Goal: Task Accomplishment & Management: Use online tool/utility

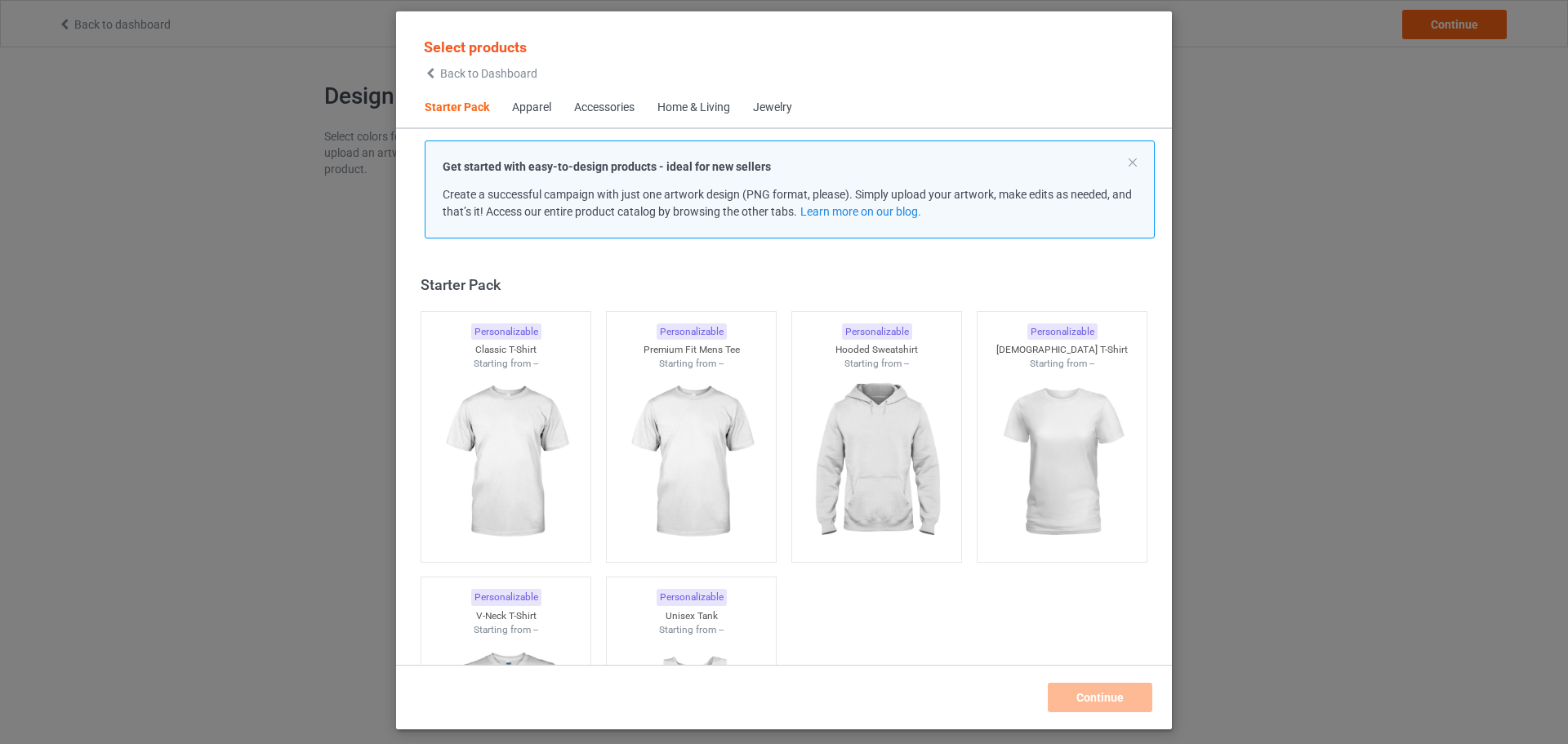
scroll to position [21, 0]
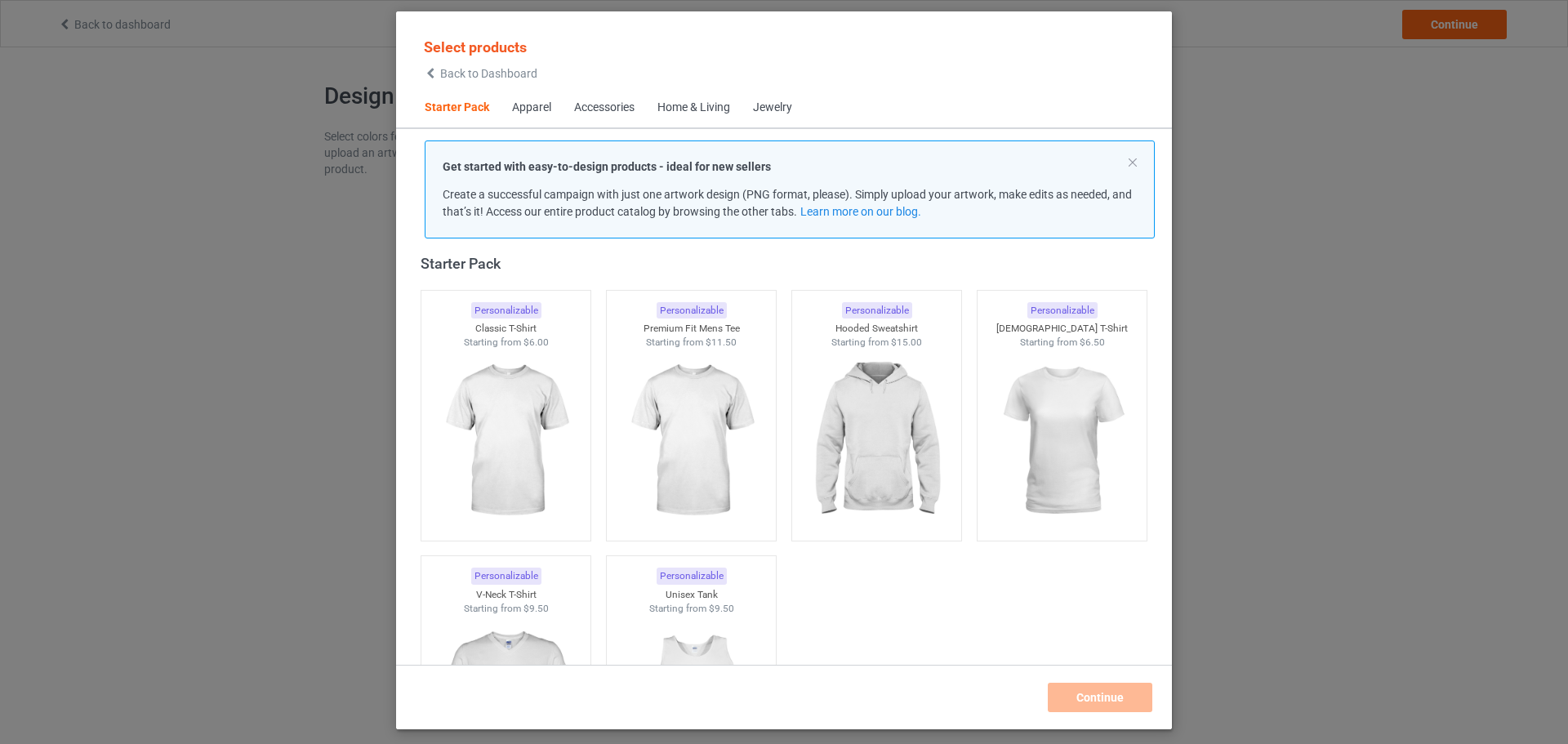
click at [763, 104] on div "Jewelry" at bounding box center [772, 107] width 39 height 16
click at [525, 115] on div "Apparel" at bounding box center [532, 107] width 39 height 16
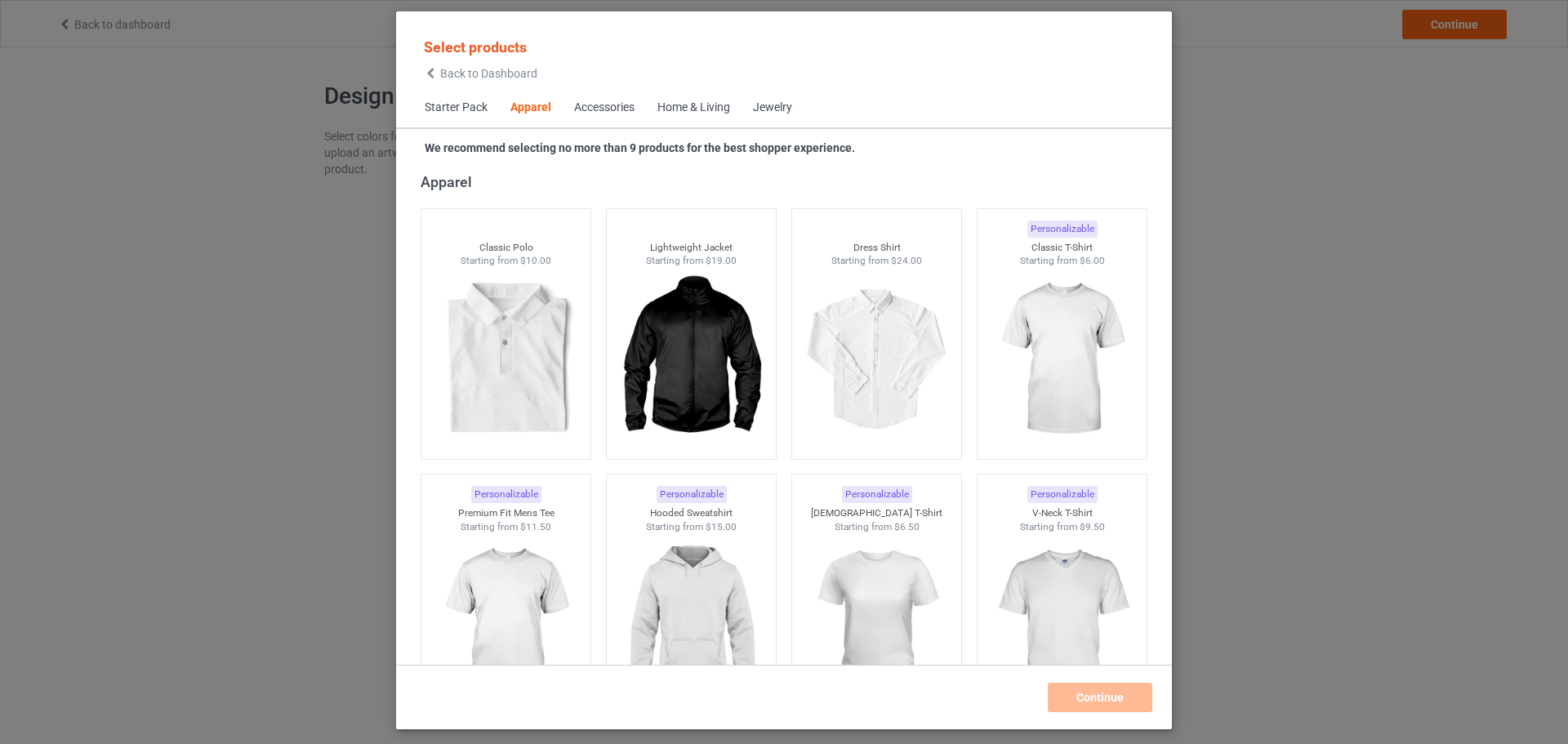
click at [762, 107] on div "Jewelry" at bounding box center [772, 107] width 39 height 16
click at [752, 114] on span "Jewelry" at bounding box center [772, 107] width 62 height 39
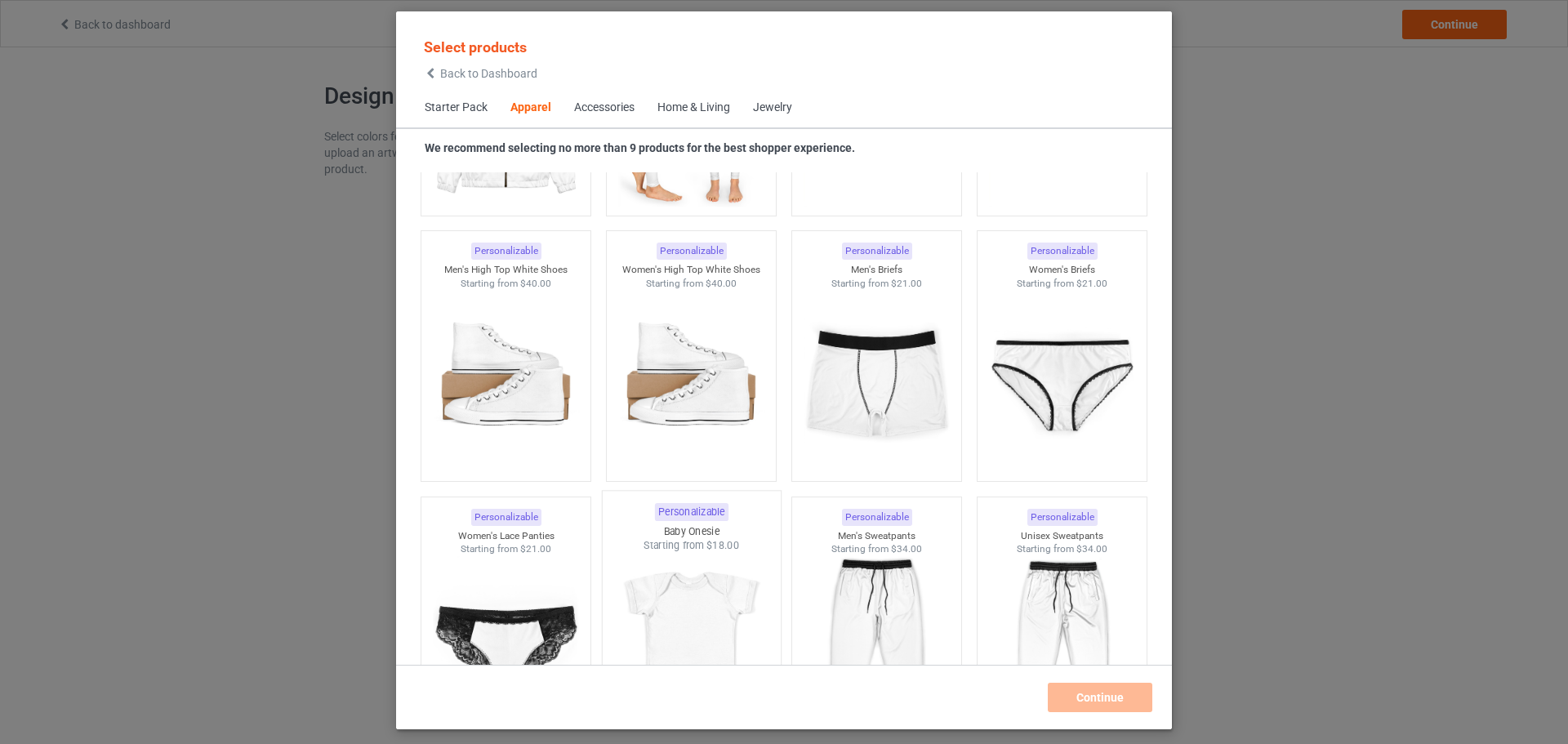
scroll to position [1669, 0]
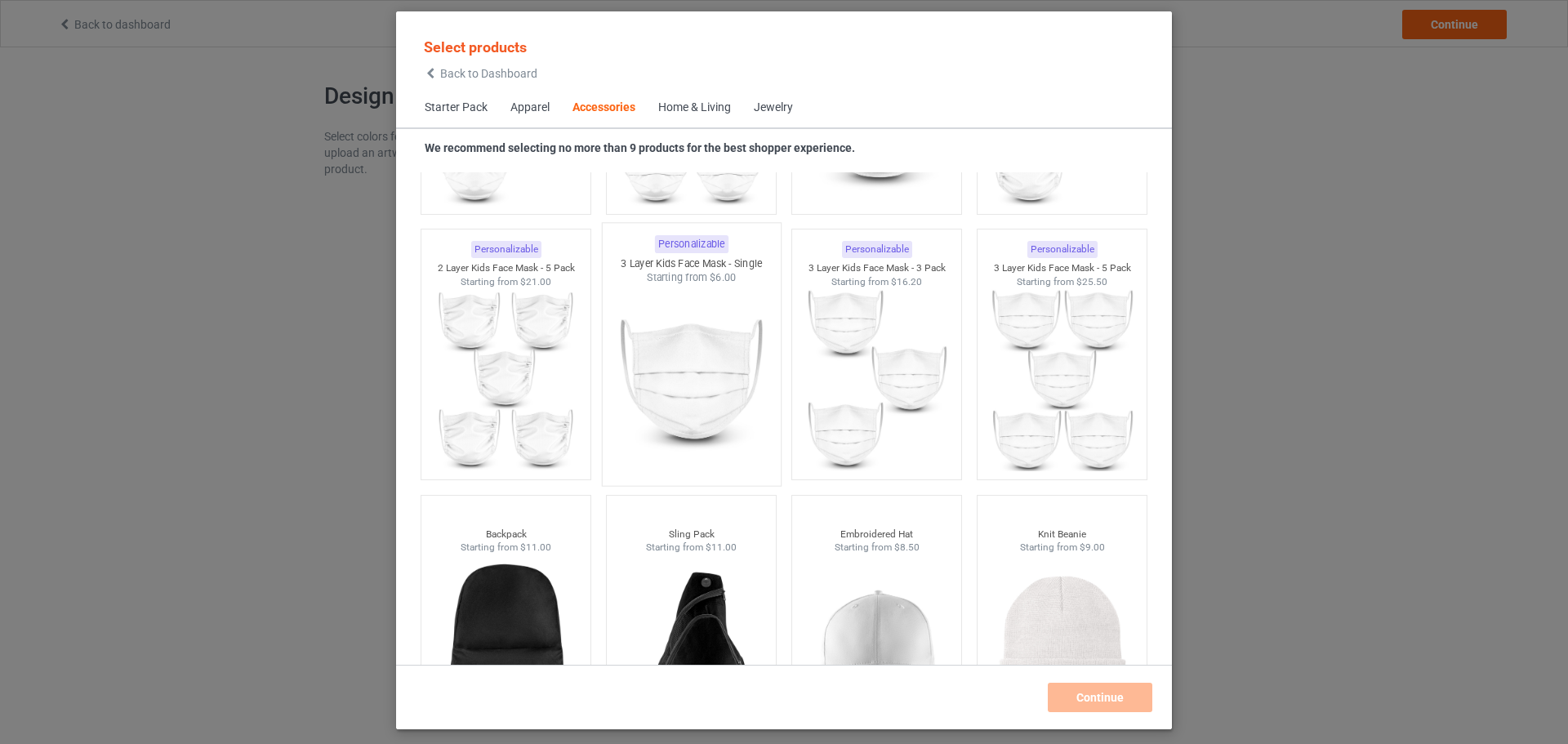
scroll to position [4853, 0]
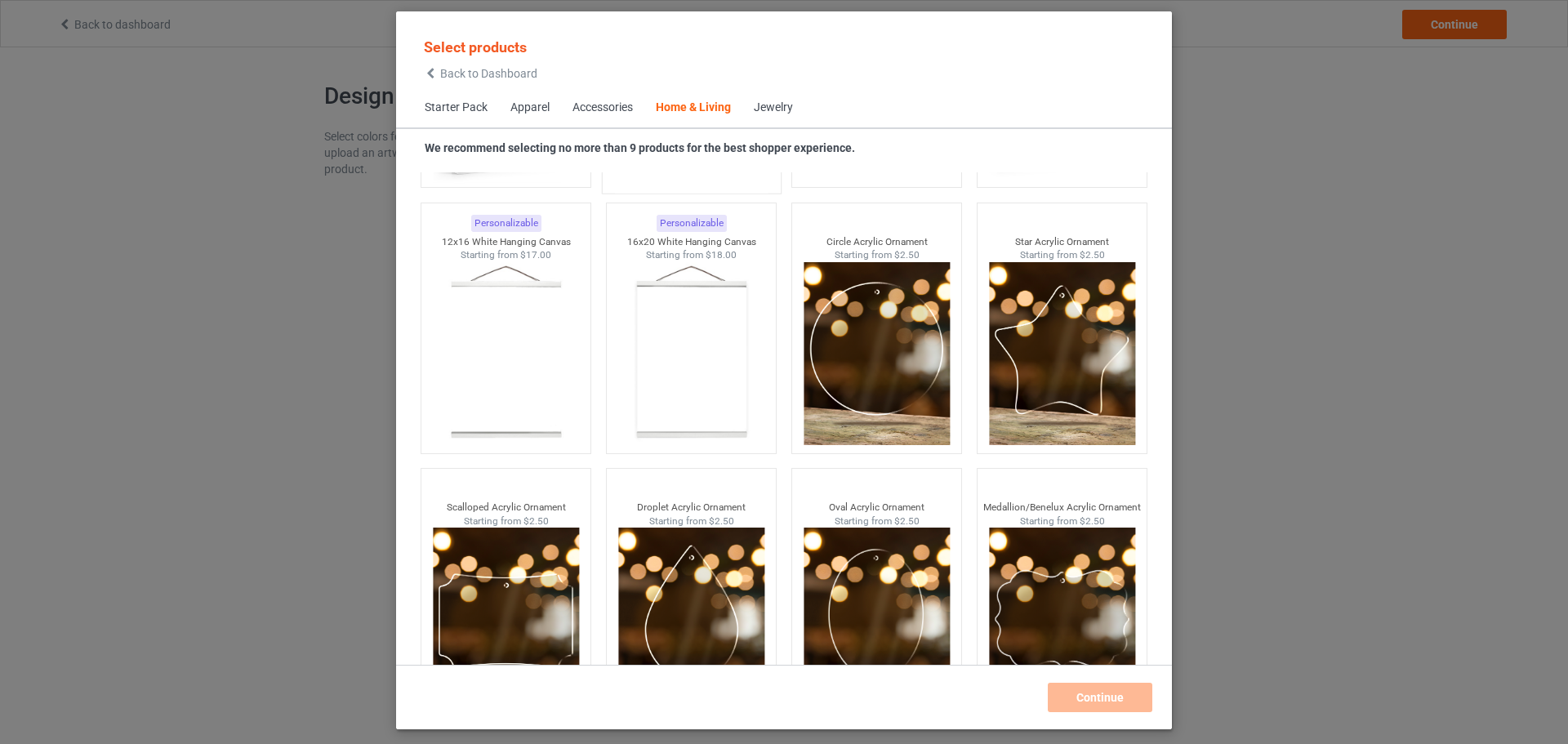
scroll to position [17038, 0]
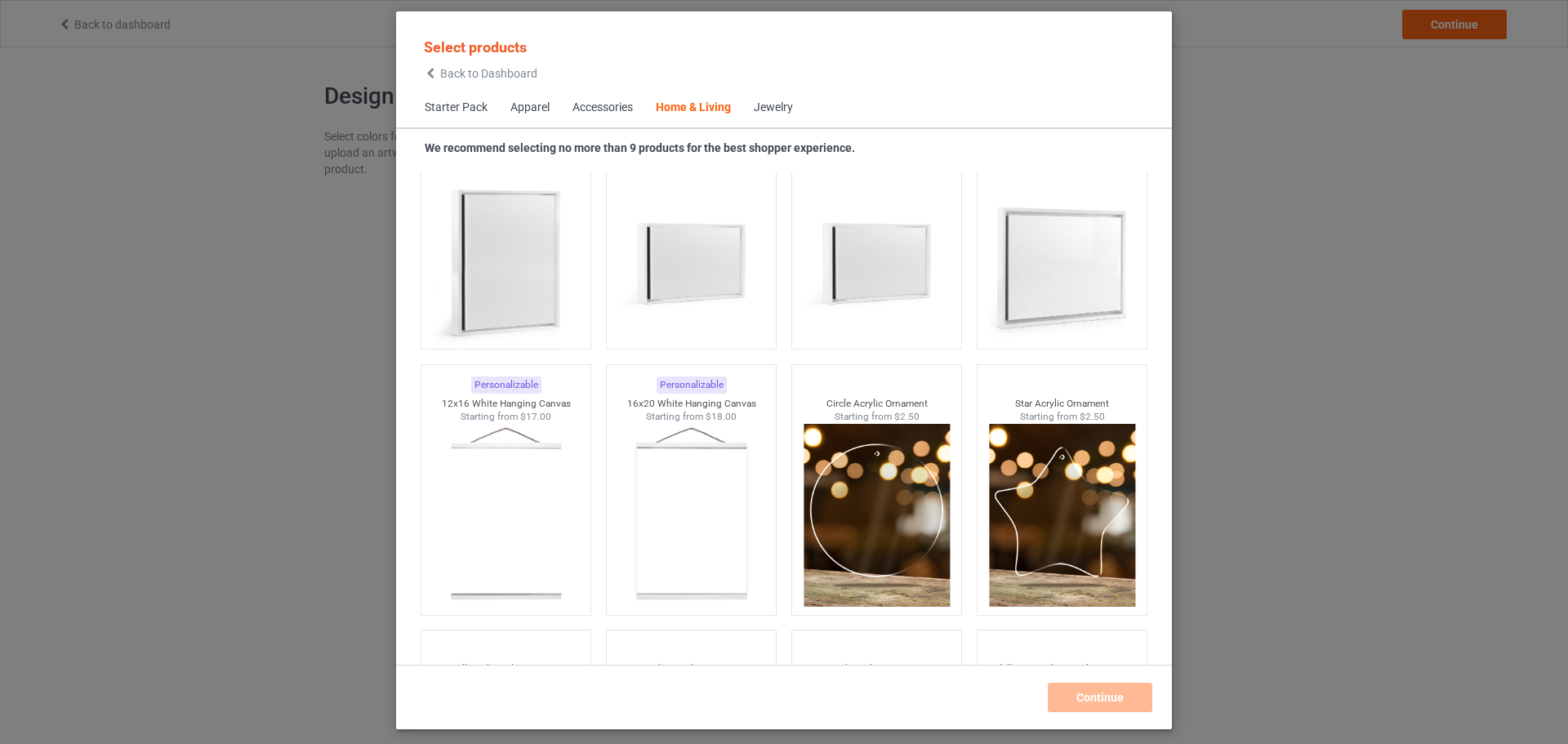
click at [612, 107] on div "Accessories" at bounding box center [602, 107] width 60 height 16
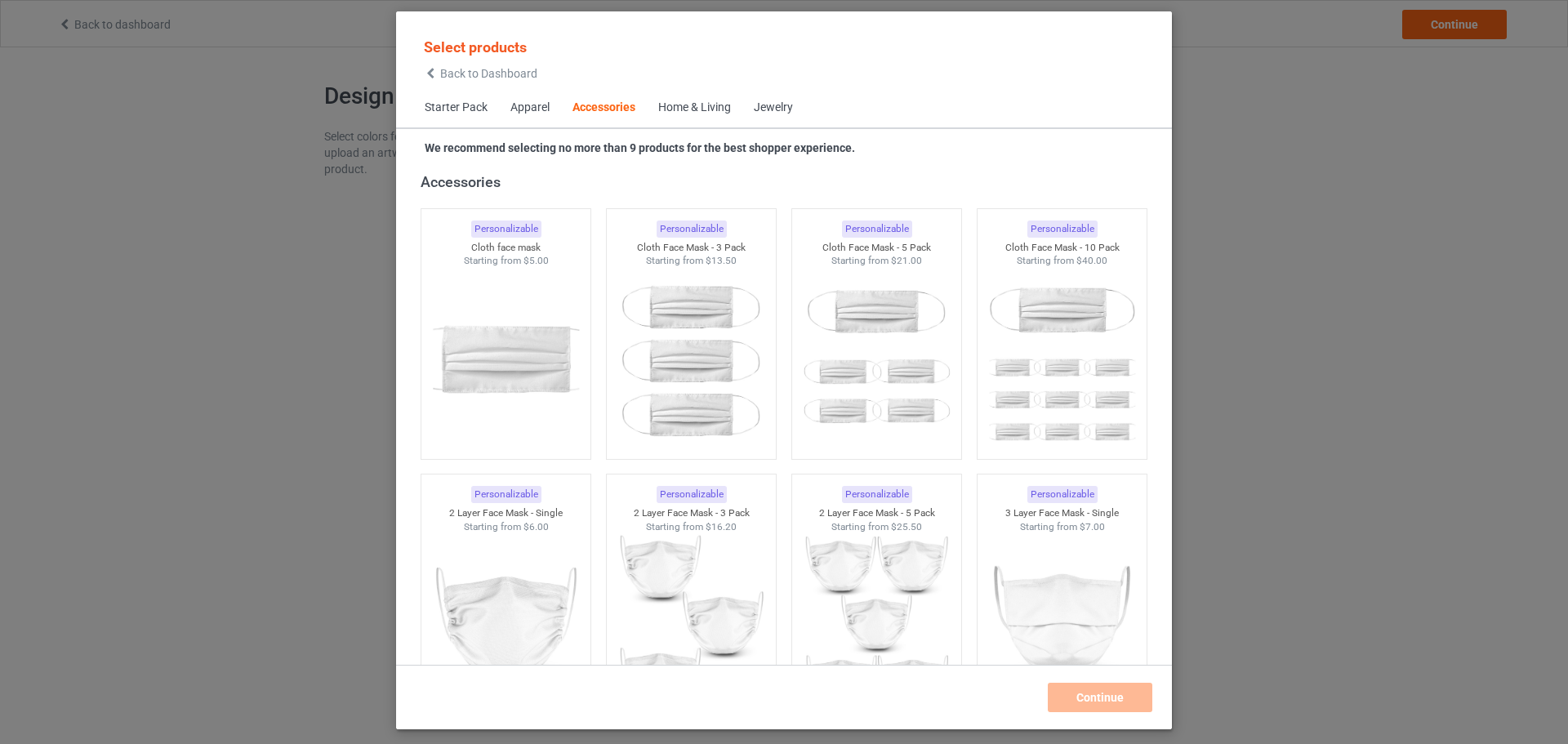
click at [534, 102] on div "Apparel" at bounding box center [530, 107] width 39 height 16
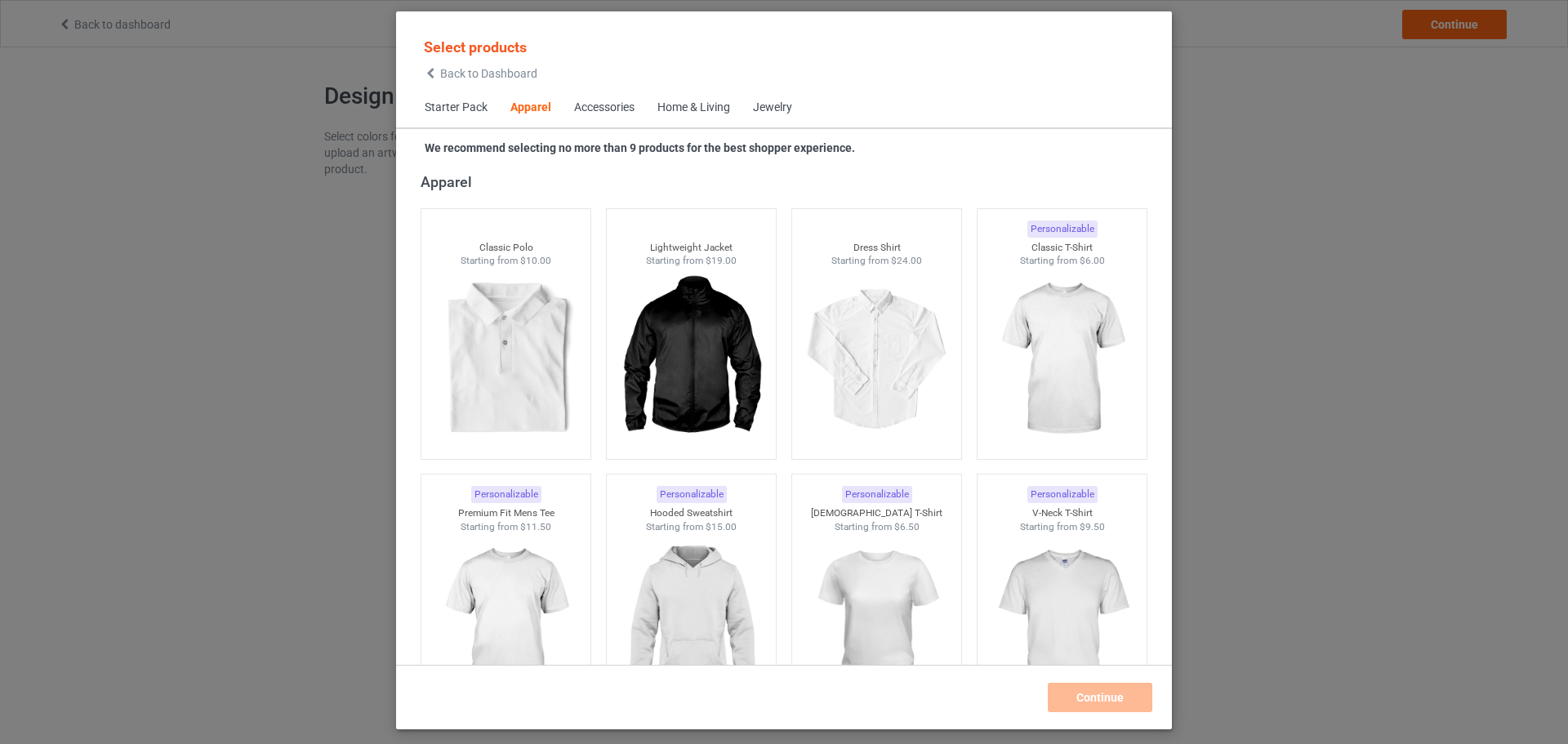
click at [456, 108] on span "Starter Pack" at bounding box center [456, 107] width 86 height 39
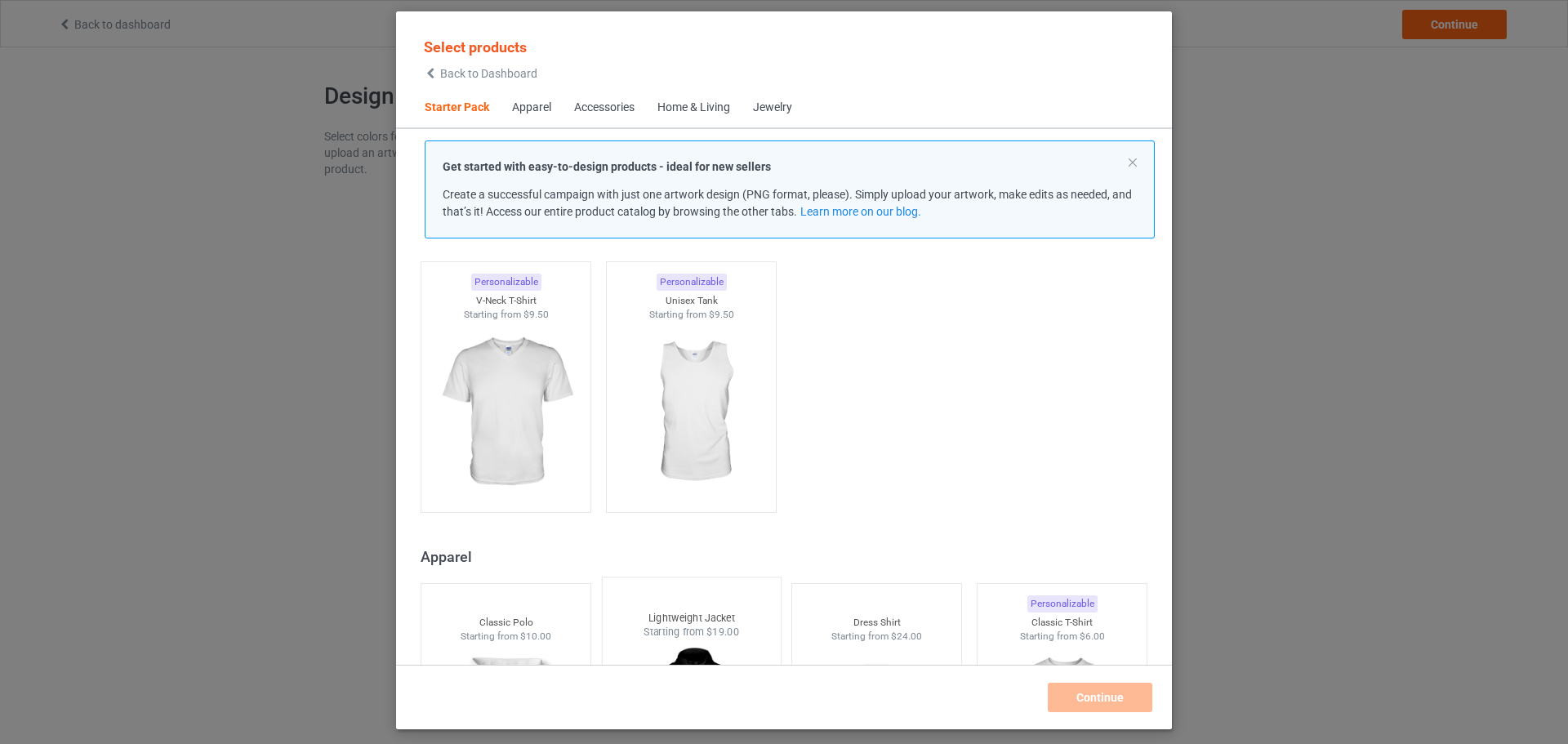
scroll to position [510, 0]
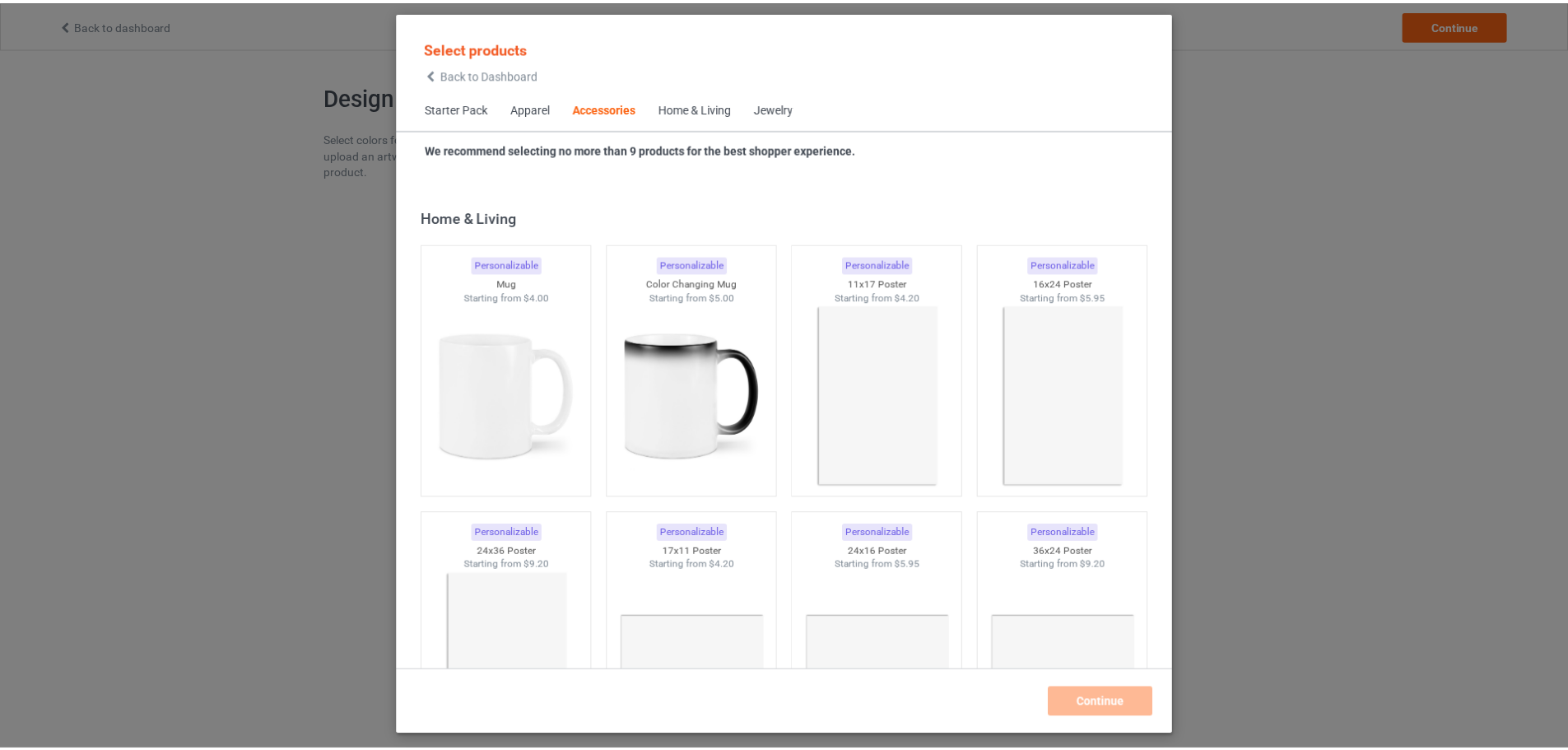
scroll to position [7427, 0]
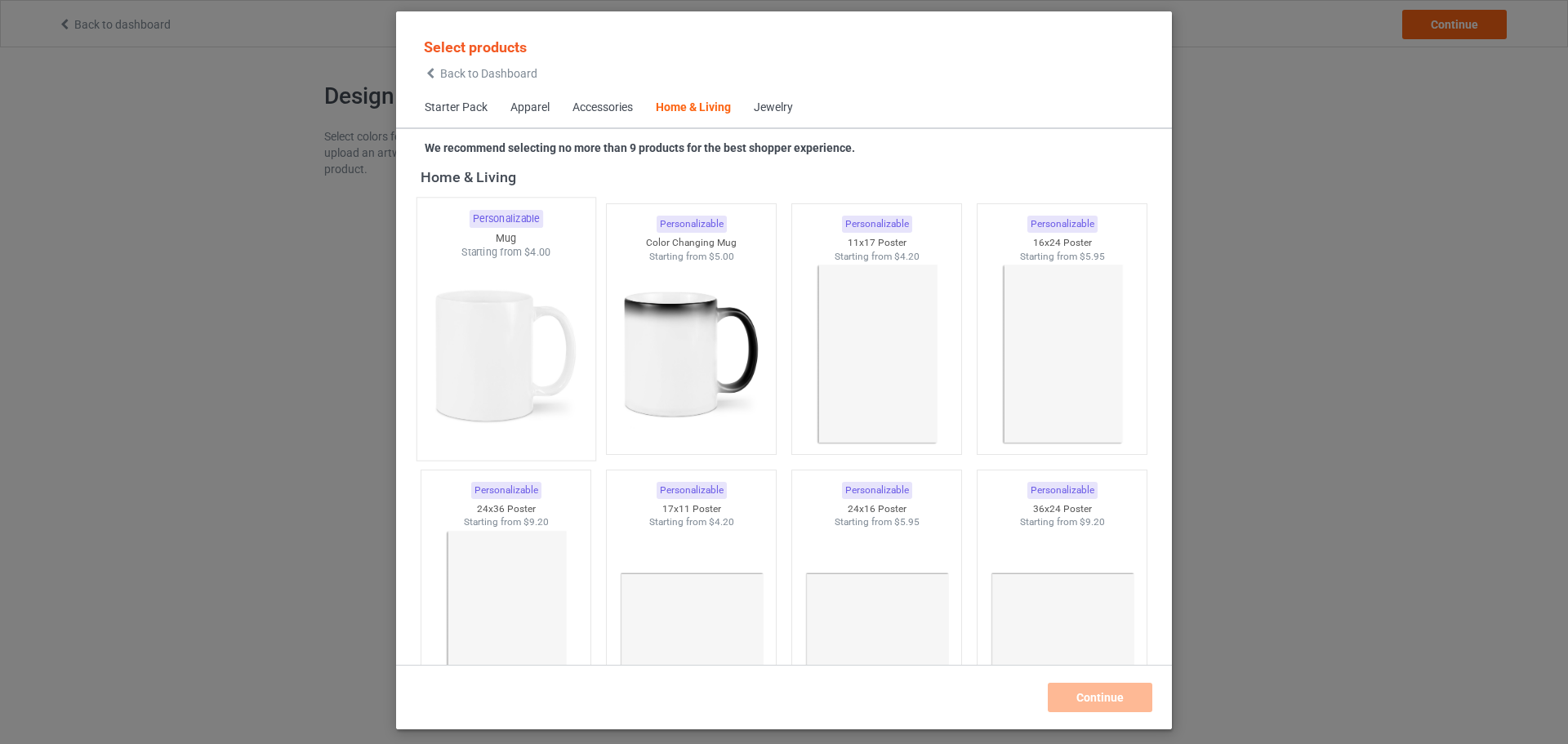
click at [532, 377] on img at bounding box center [506, 355] width 153 height 192
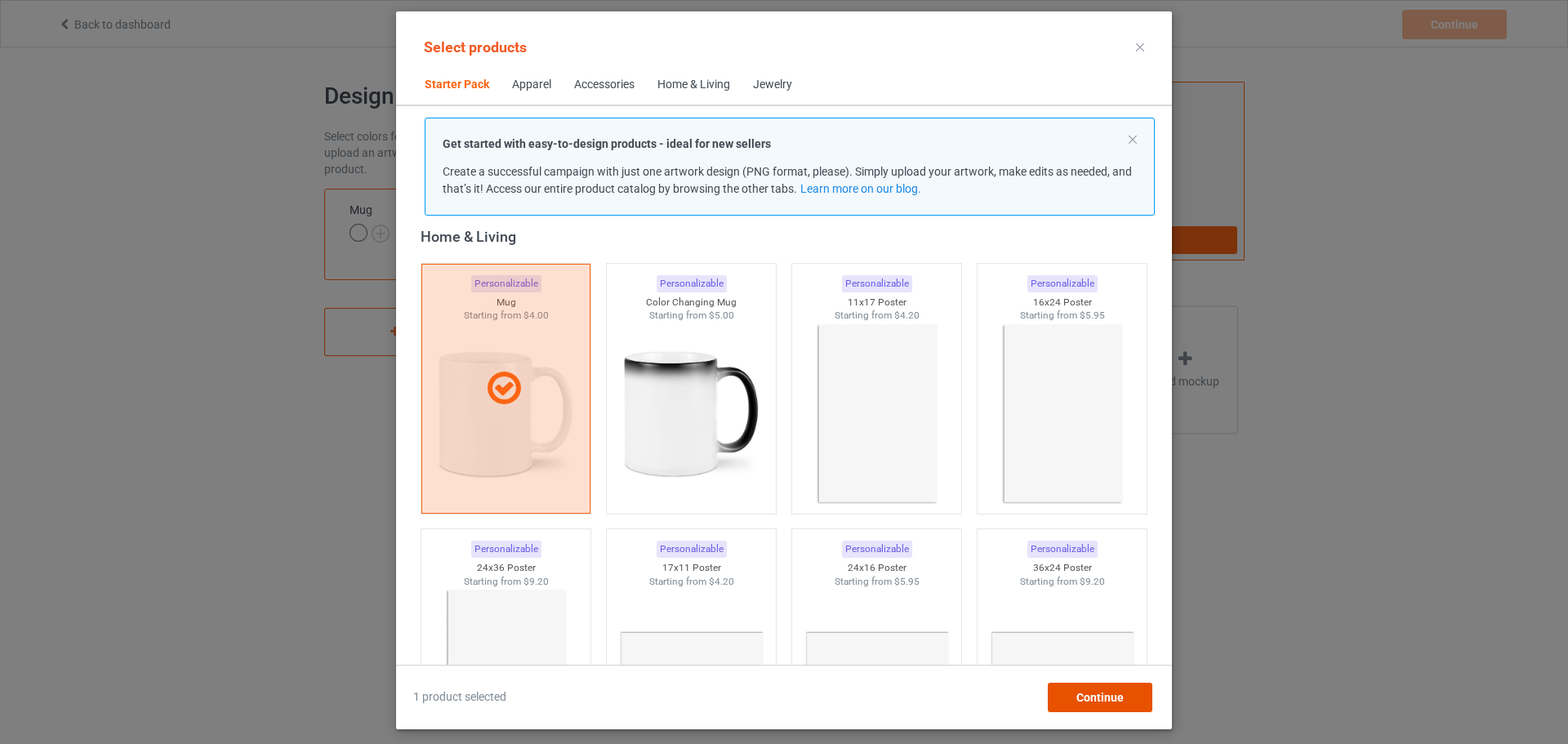
click at [1092, 693] on span "Continue" at bounding box center [1100, 697] width 47 height 13
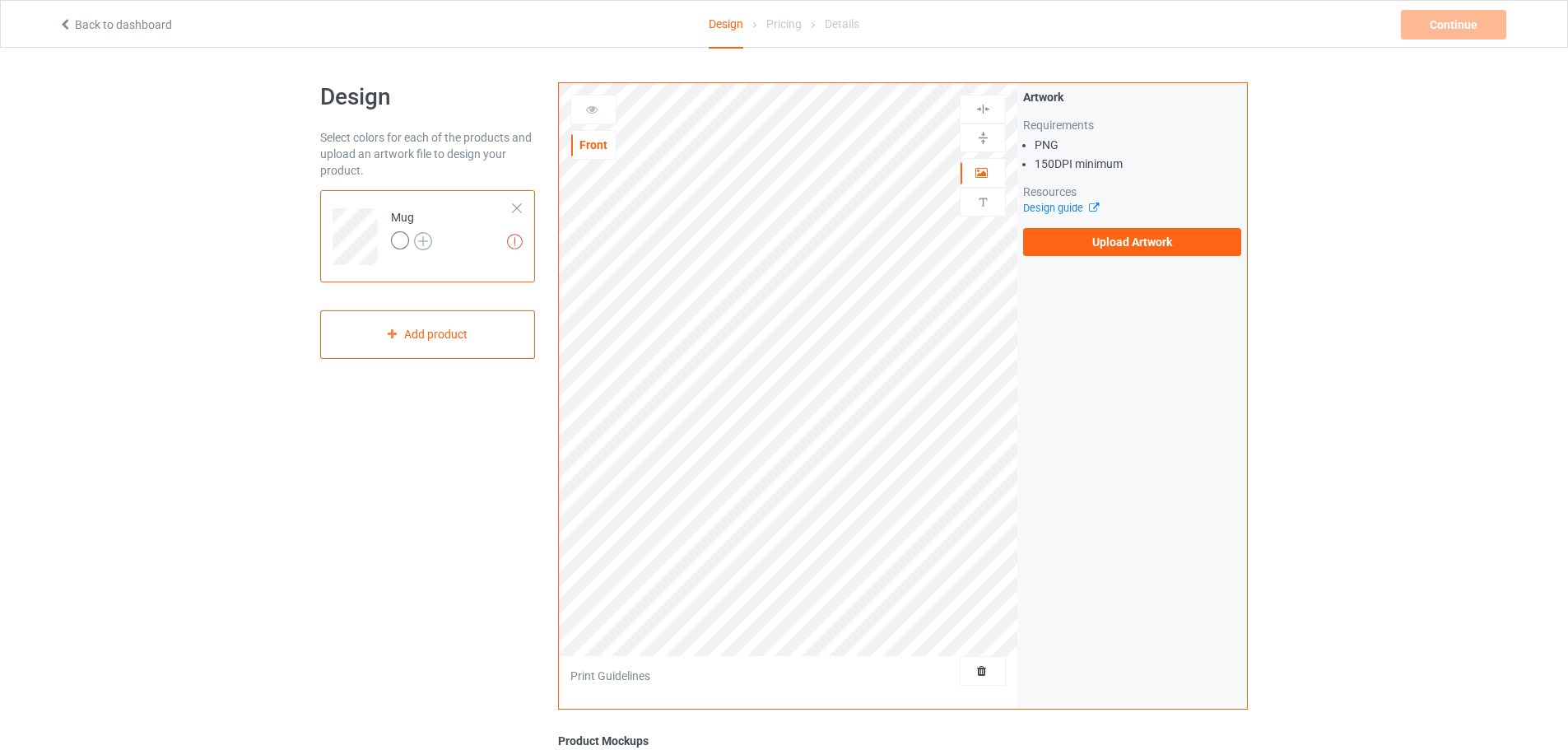
click at [427, 237] on img at bounding box center [423, 240] width 18 height 18
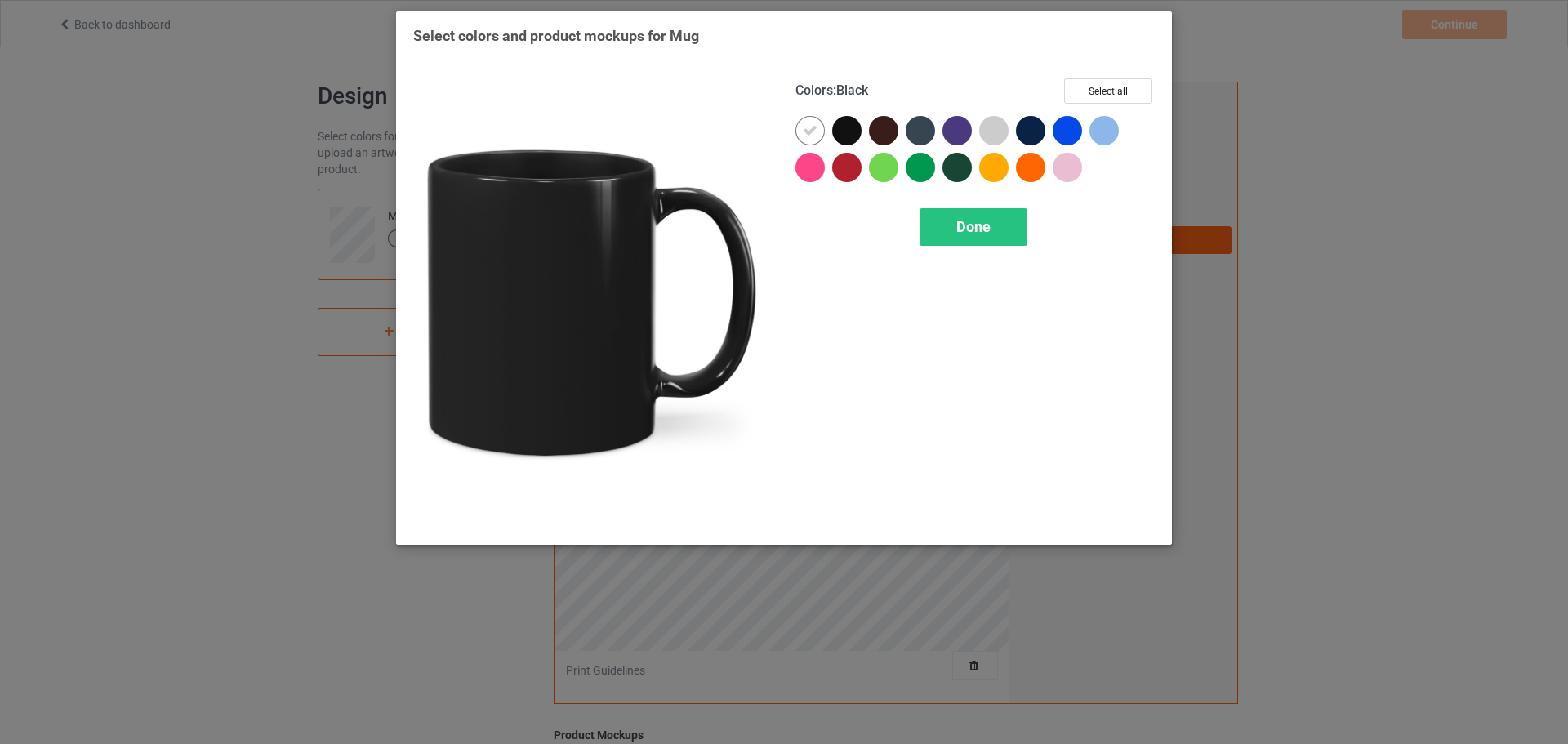
click at [855, 134] on div at bounding box center [847, 130] width 30 height 30
click at [845, 151] on div at bounding box center [851, 134] width 36 height 36
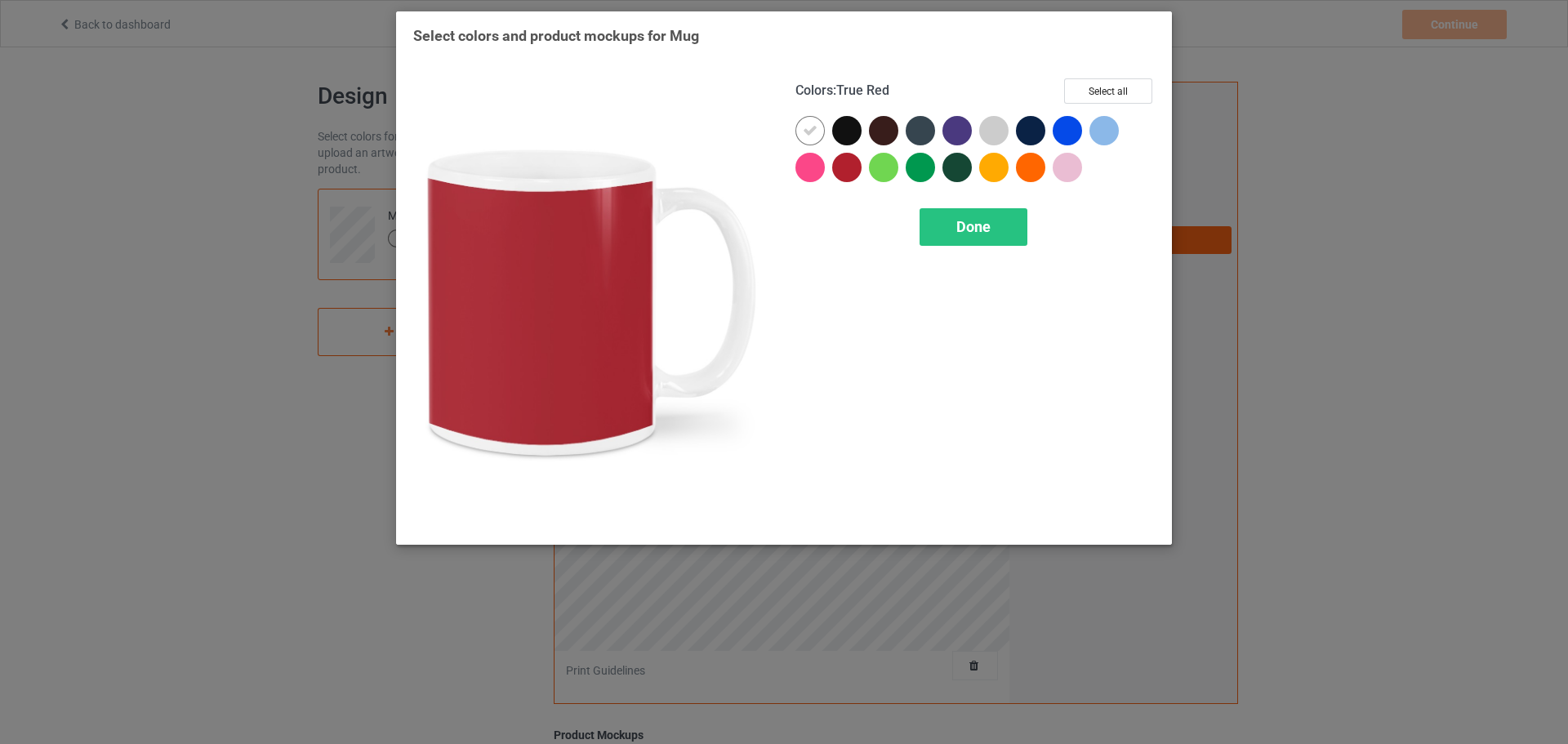
click at [837, 170] on div at bounding box center [847, 167] width 30 height 30
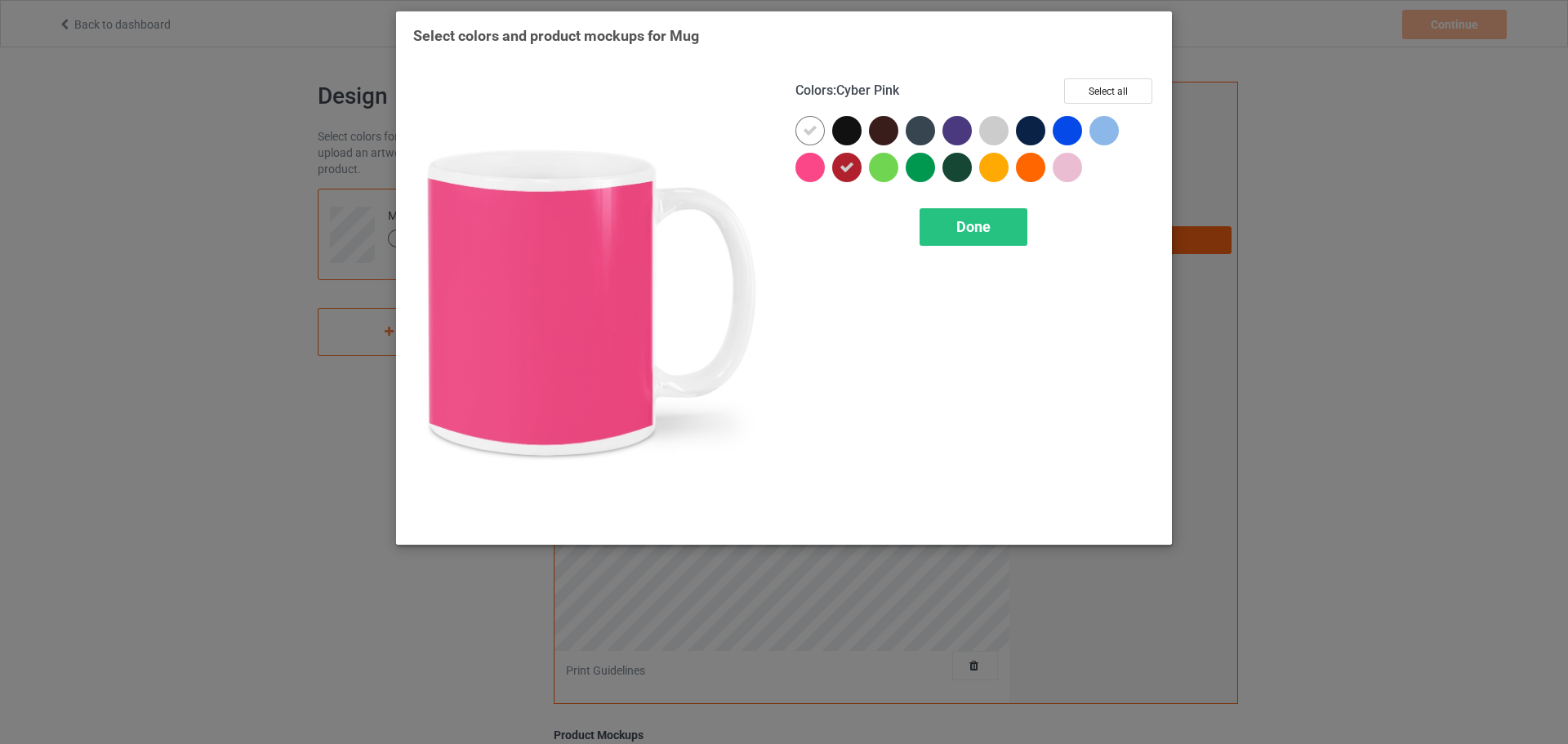
click at [809, 169] on div at bounding box center [809, 167] width 30 height 30
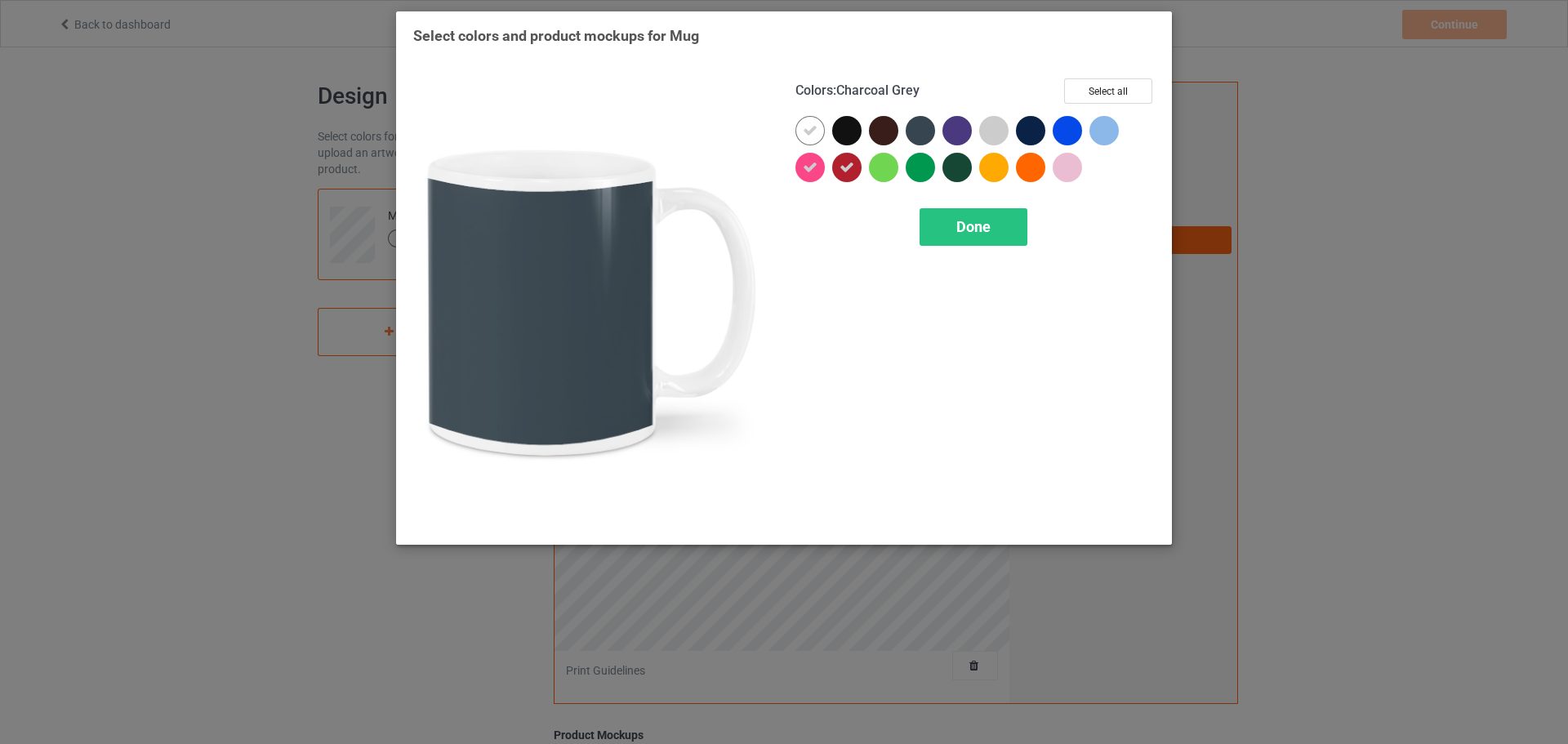
click at [911, 134] on div at bounding box center [920, 130] width 30 height 30
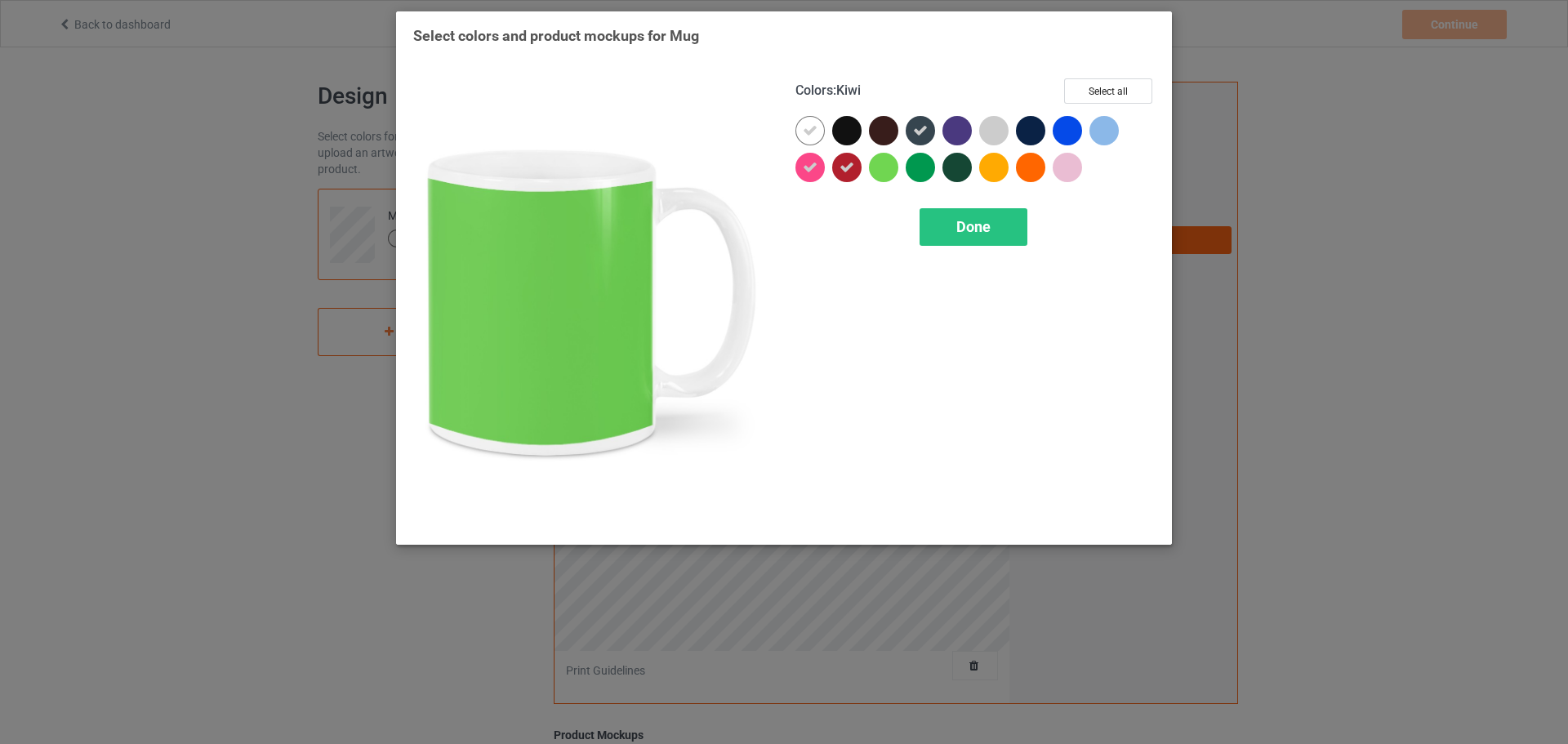
click at [891, 167] on div at bounding box center [883, 167] width 30 height 30
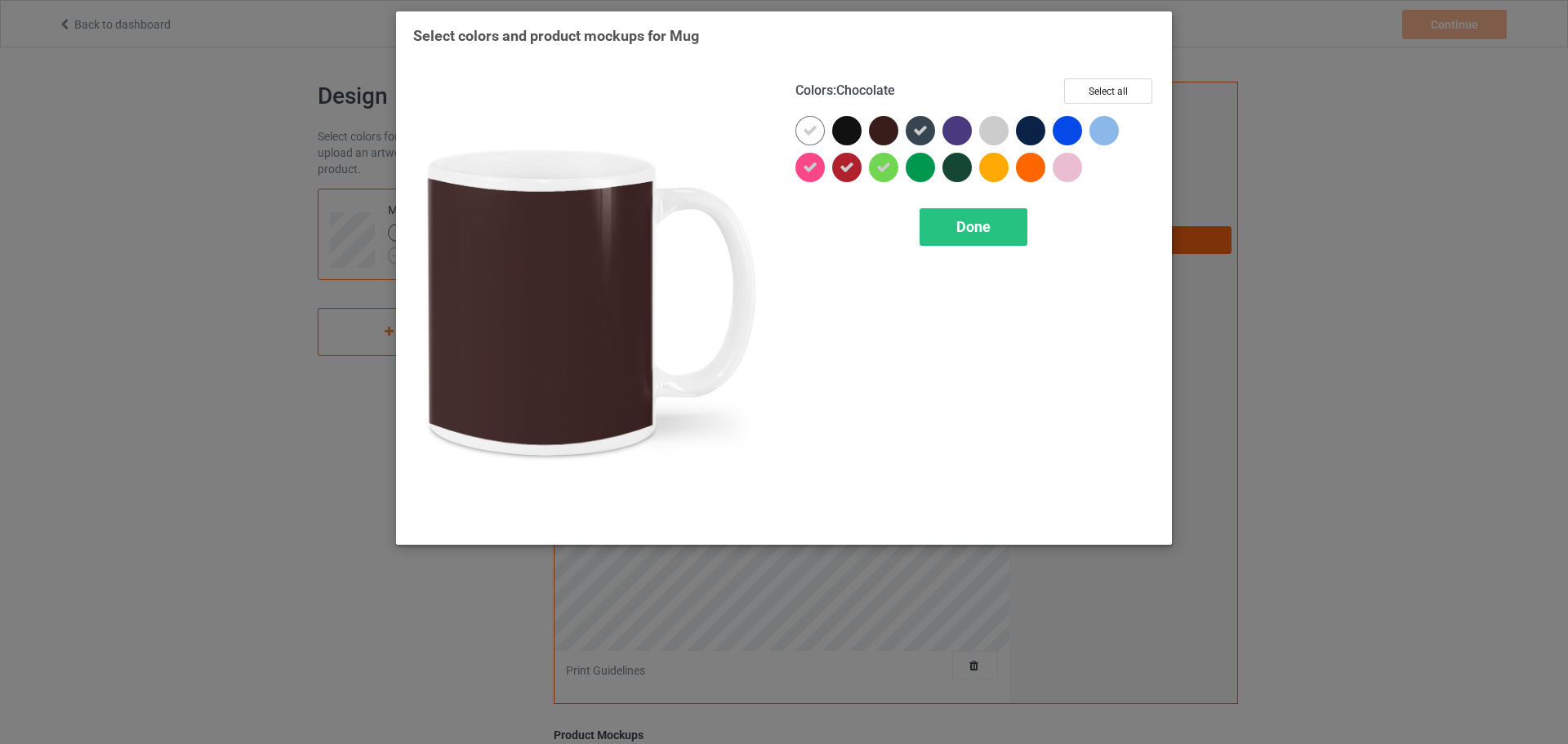
drag, startPoint x: 890, startPoint y: 133, endPoint x: 912, endPoint y: 166, distance: 39.7
click at [890, 134] on div at bounding box center [883, 130] width 30 height 30
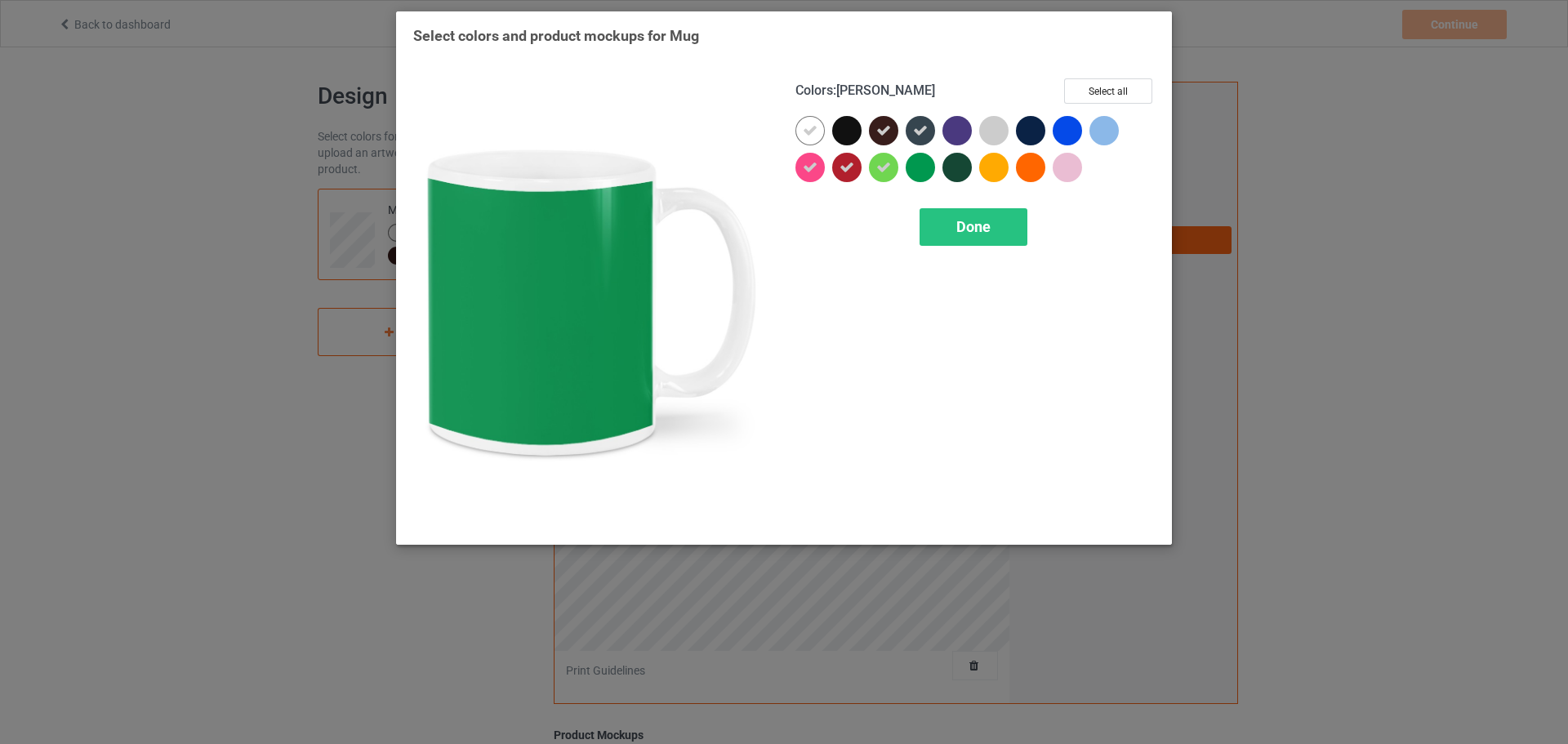
click at [914, 168] on div at bounding box center [920, 167] width 30 height 30
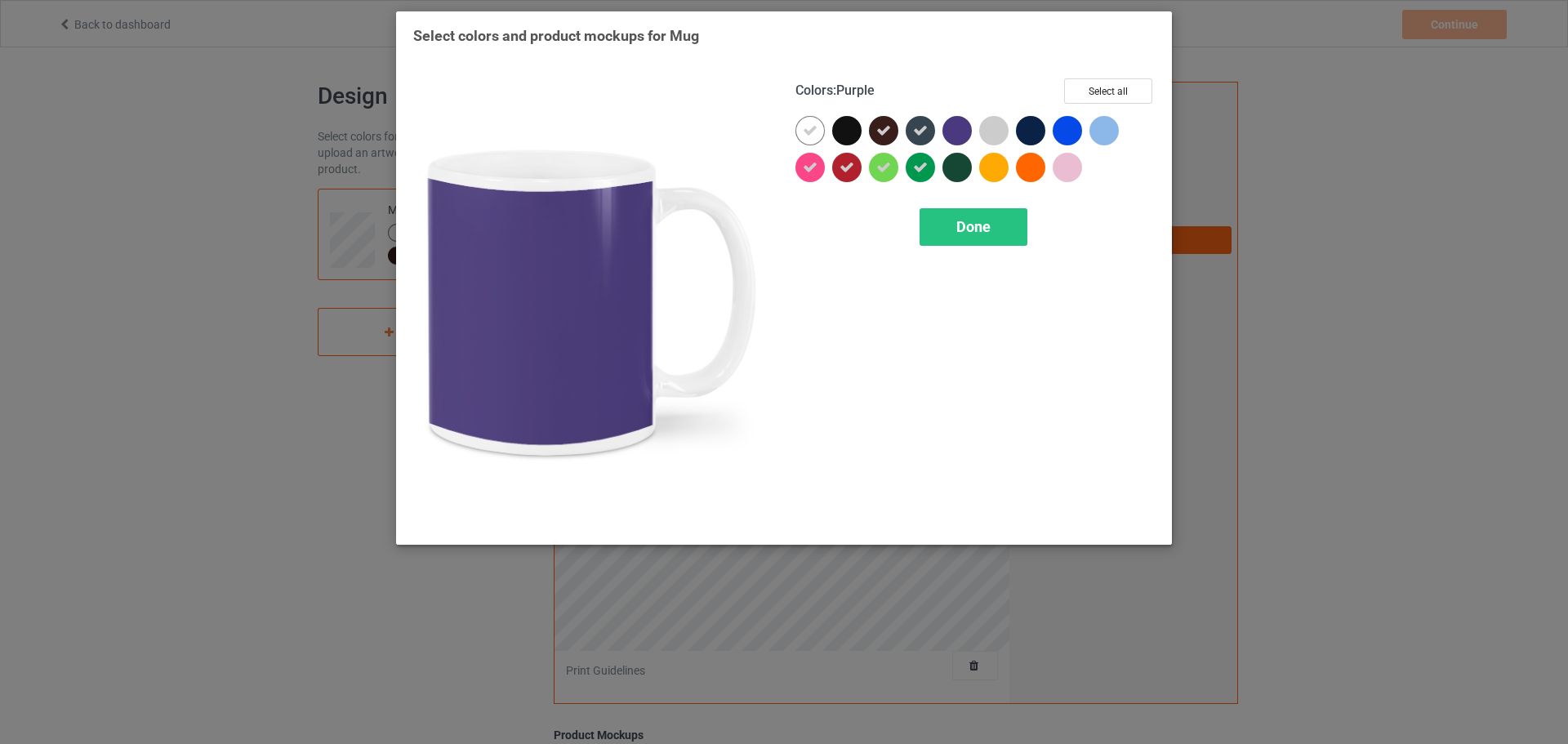
click at [957, 138] on div at bounding box center [957, 130] width 30 height 30
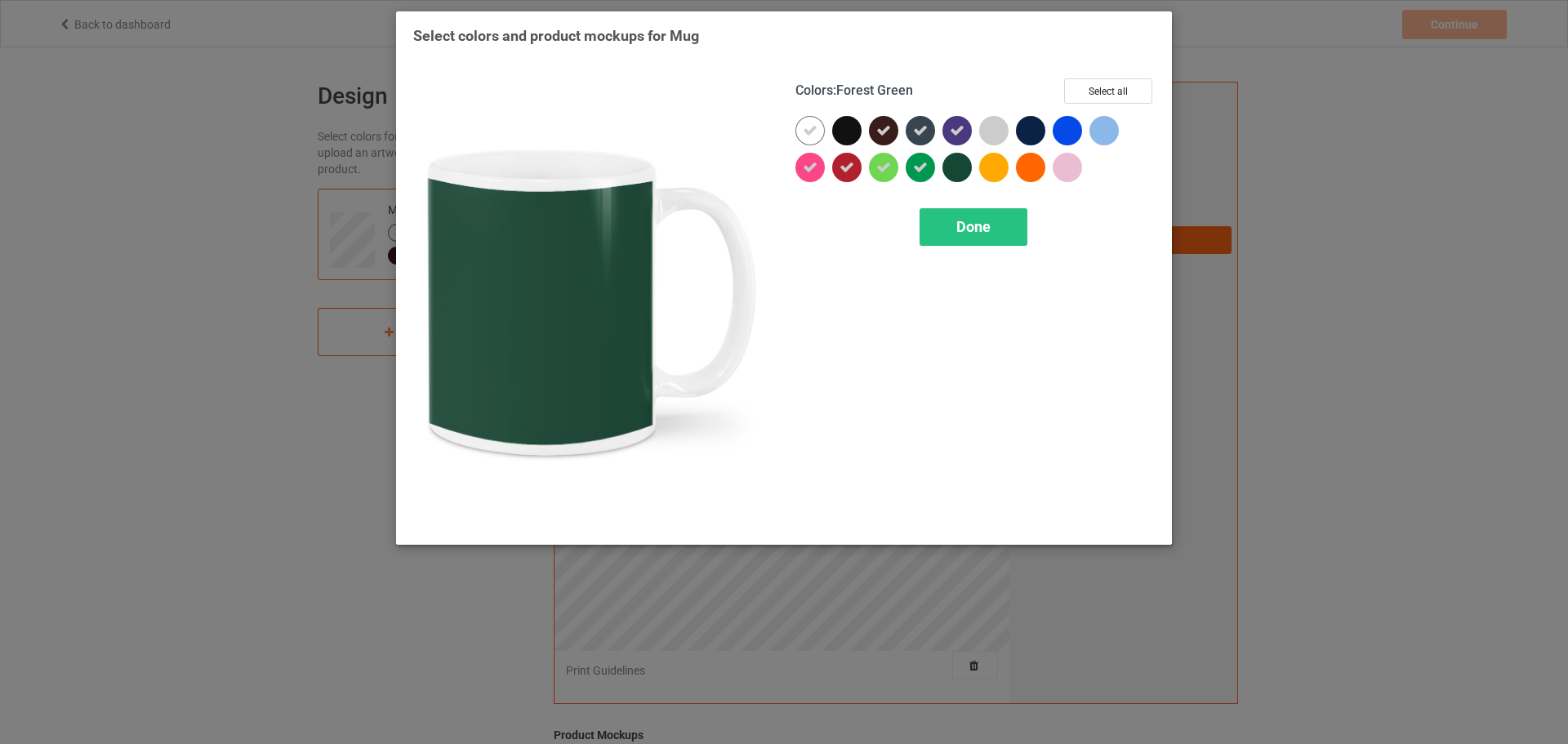
click at [956, 174] on div at bounding box center [957, 167] width 30 height 30
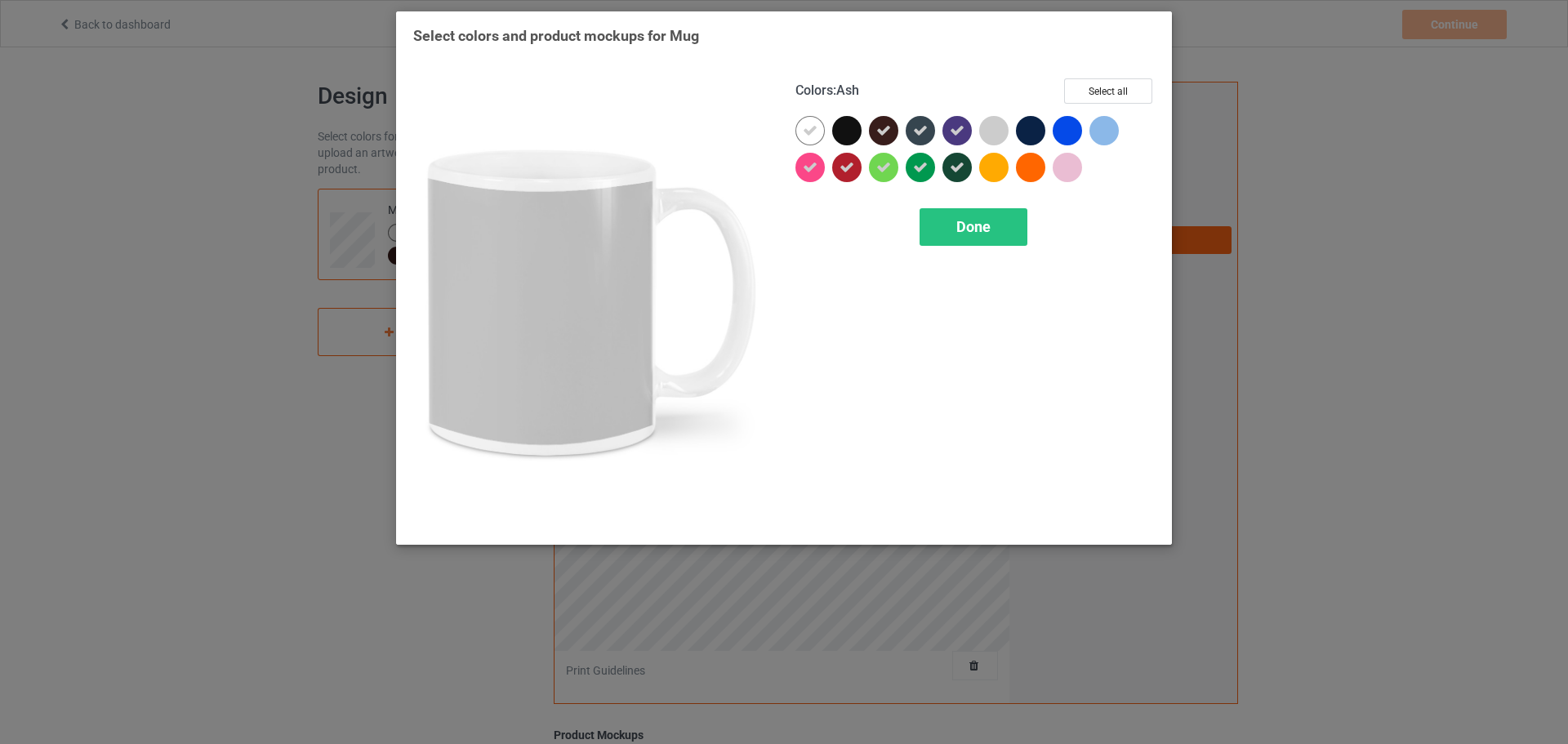
click at [996, 141] on div at bounding box center [993, 130] width 30 height 30
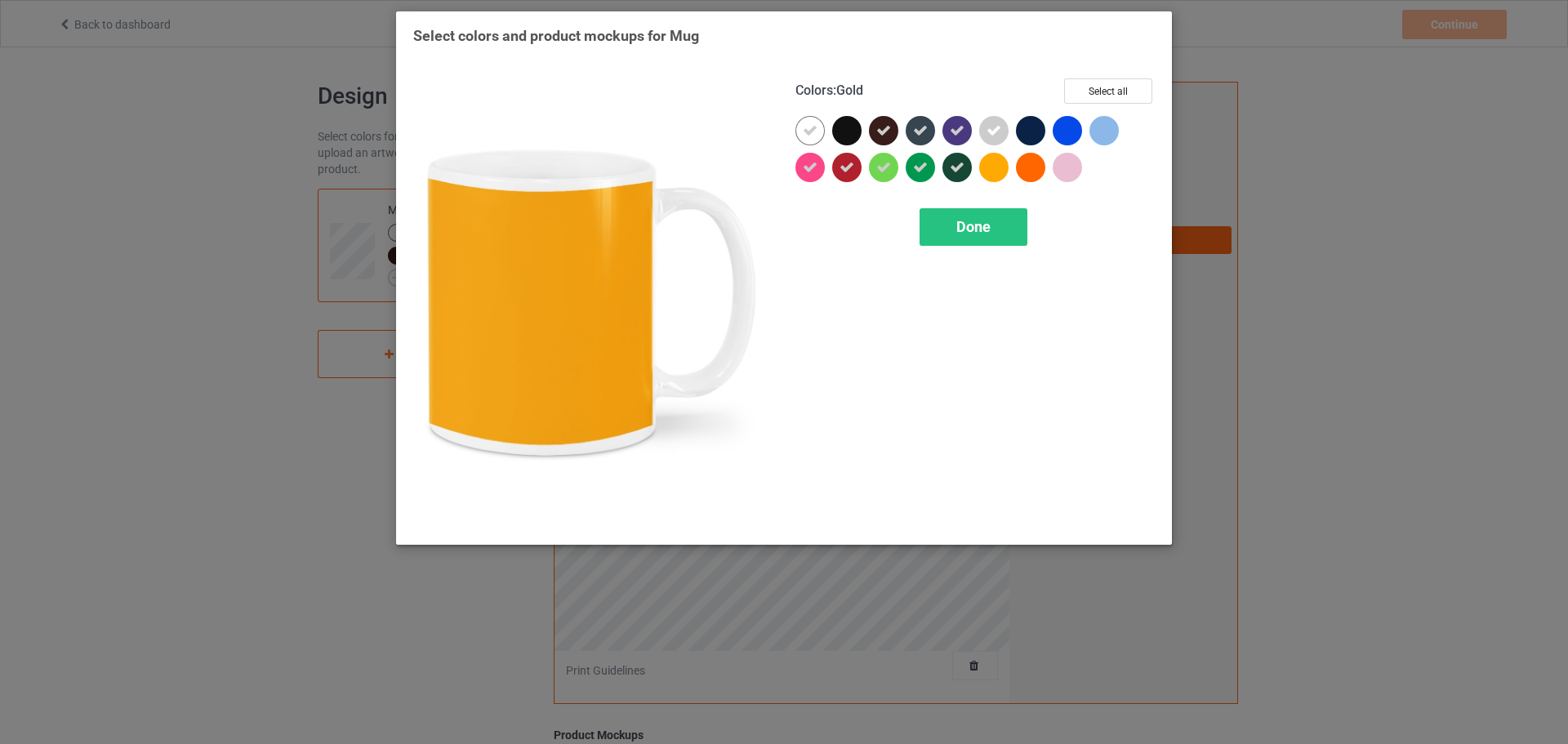
click at [994, 171] on div at bounding box center [993, 167] width 30 height 30
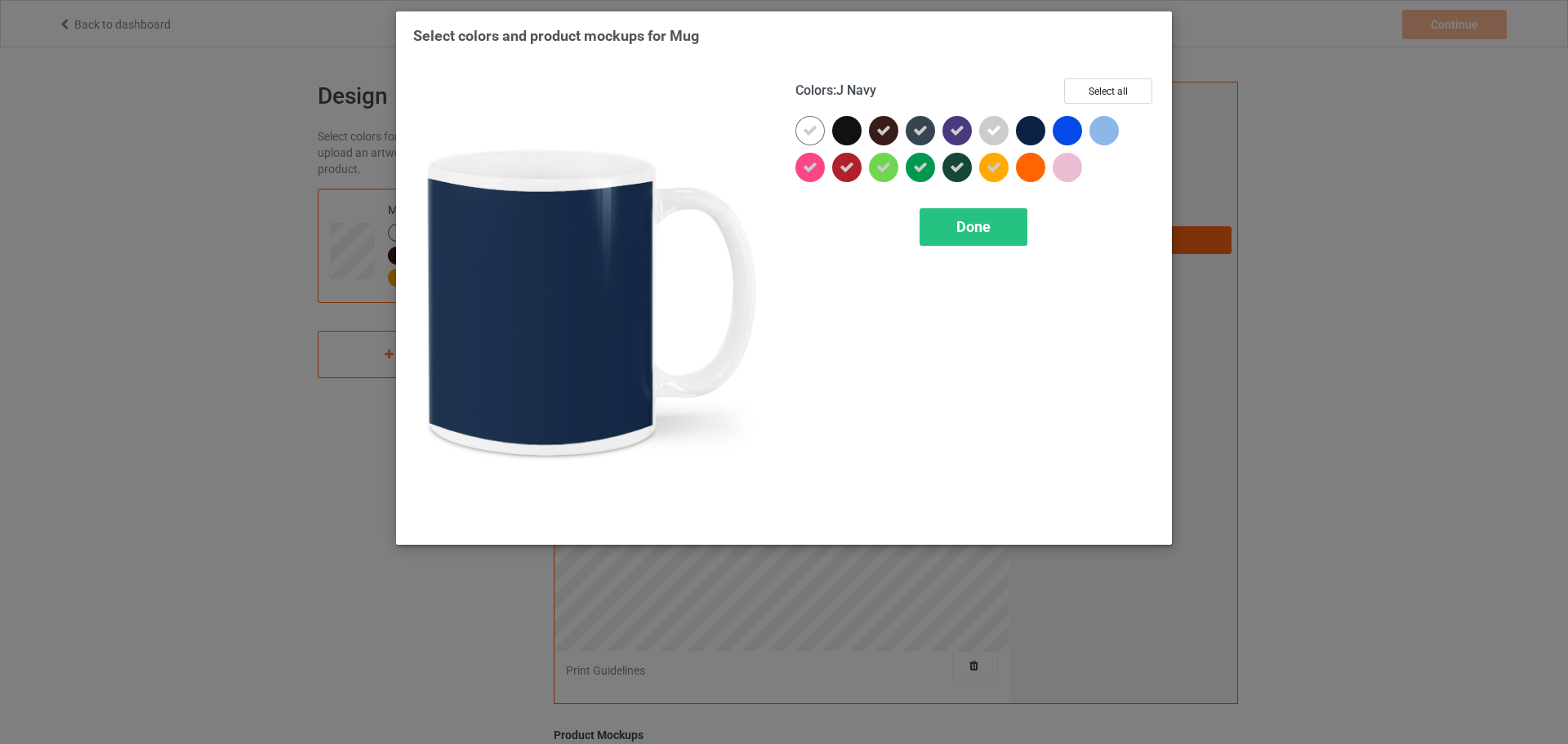
drag, startPoint x: 1037, startPoint y: 122, endPoint x: 1036, endPoint y: 148, distance: 26.0
click at [1036, 125] on div at bounding box center [1031, 130] width 30 height 30
click at [1038, 169] on div at bounding box center [1031, 167] width 30 height 30
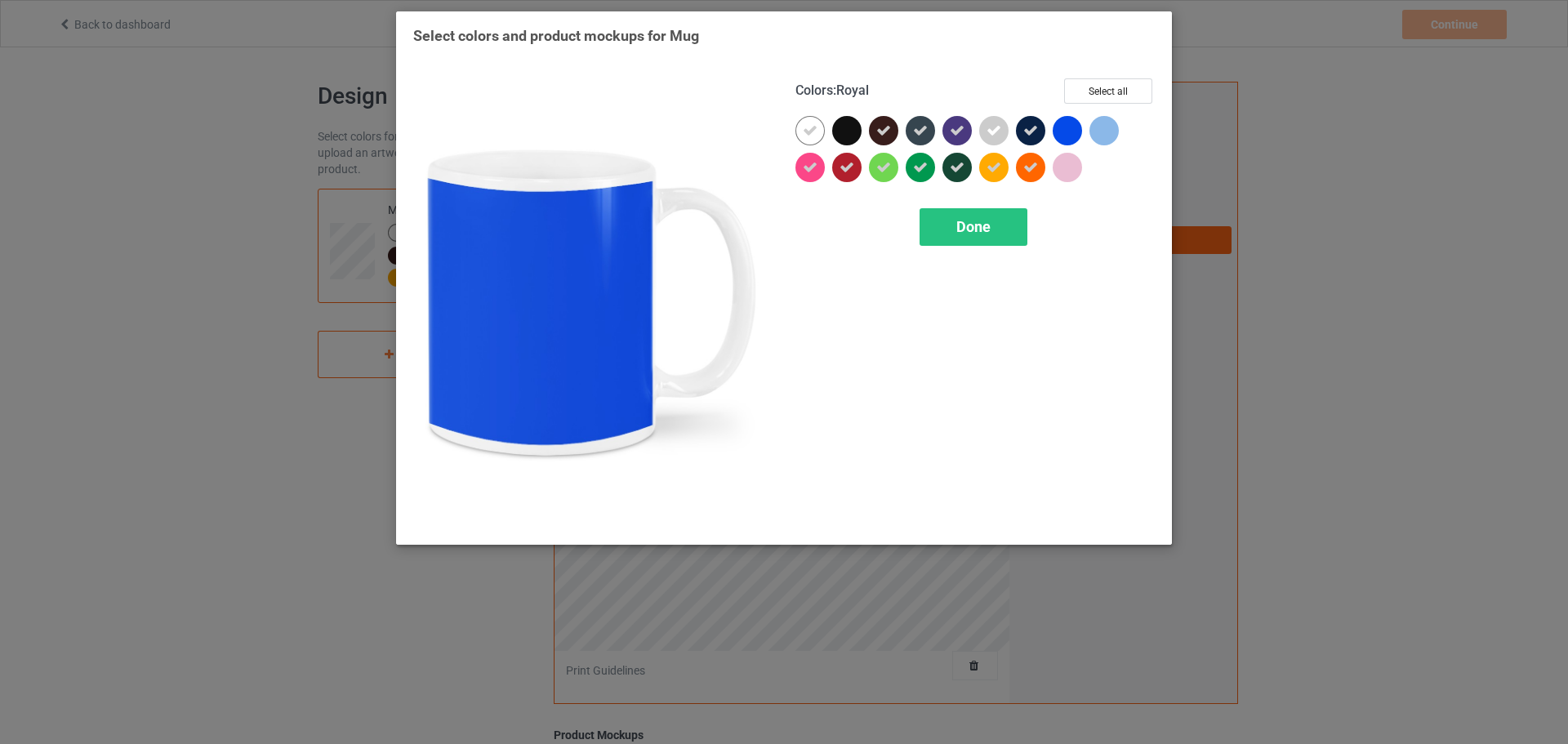
drag, startPoint x: 1060, startPoint y: 140, endPoint x: 1060, endPoint y: 184, distance: 44.0
click at [1060, 147] on div at bounding box center [1071, 134] width 36 height 36
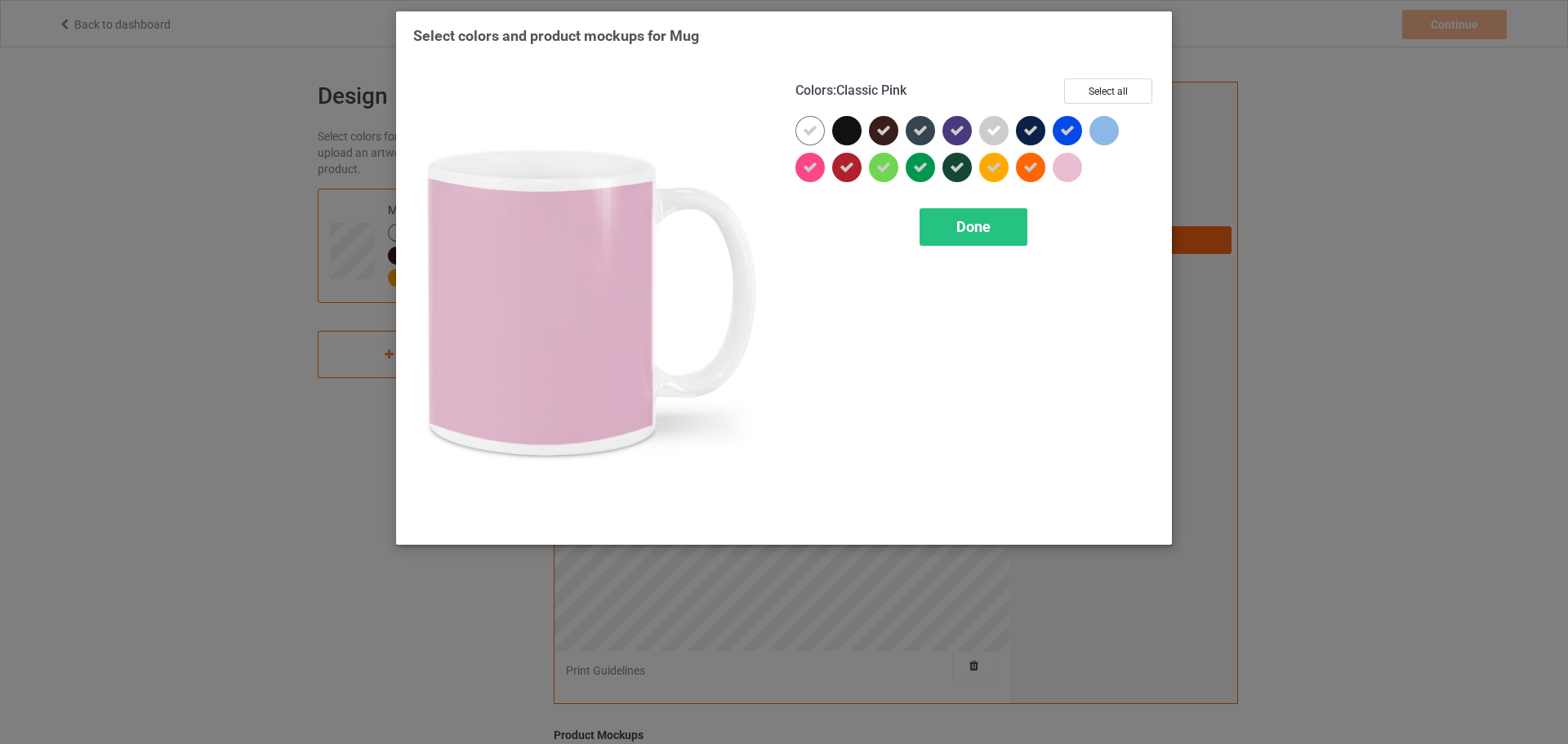
drag, startPoint x: 1060, startPoint y: 186, endPoint x: 1066, endPoint y: 177, distance: 10.8
click at [1061, 185] on div at bounding box center [1071, 170] width 36 height 36
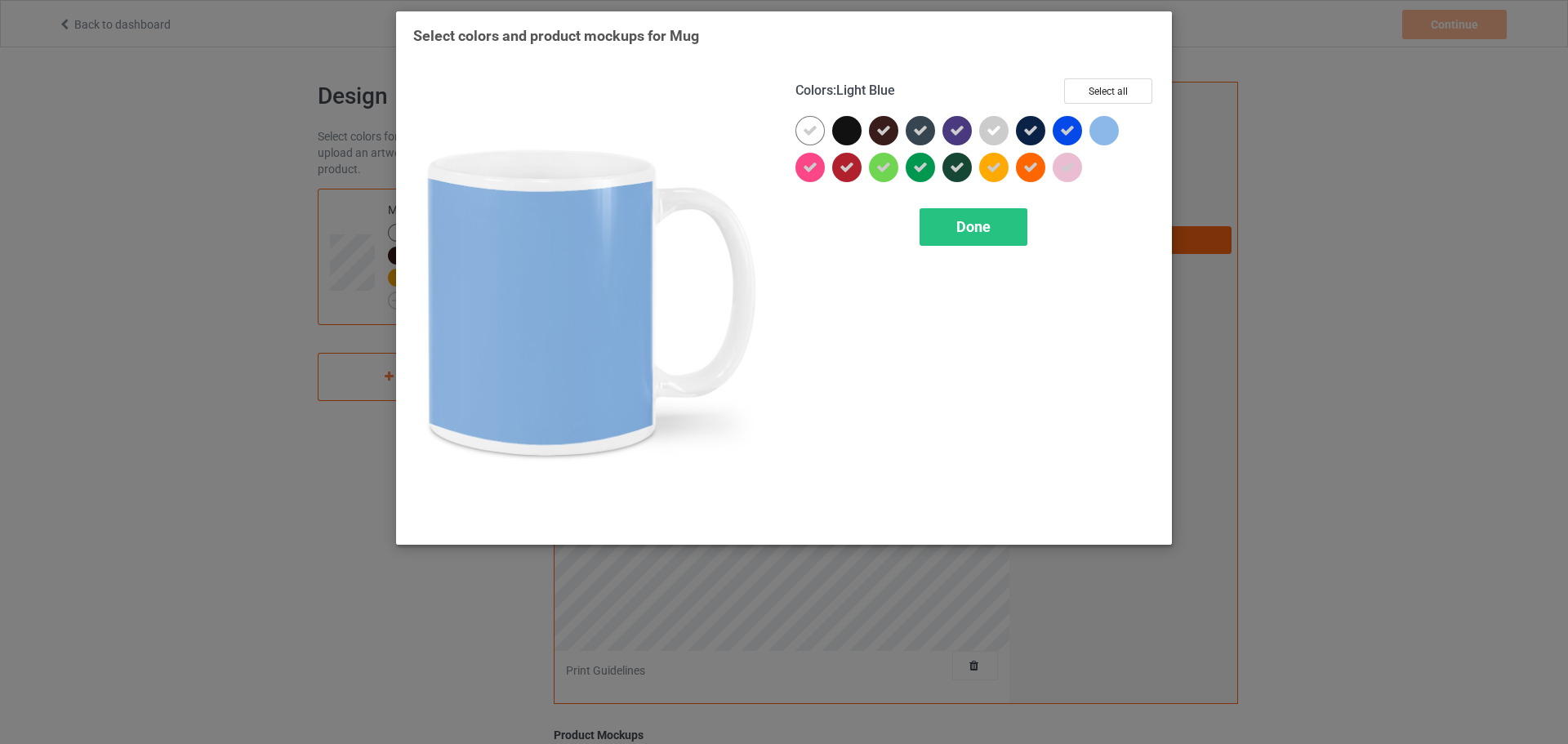
drag, startPoint x: 1101, startPoint y: 141, endPoint x: 1077, endPoint y: 167, distance: 35.4
click at [1098, 144] on div at bounding box center [1103, 130] width 30 height 30
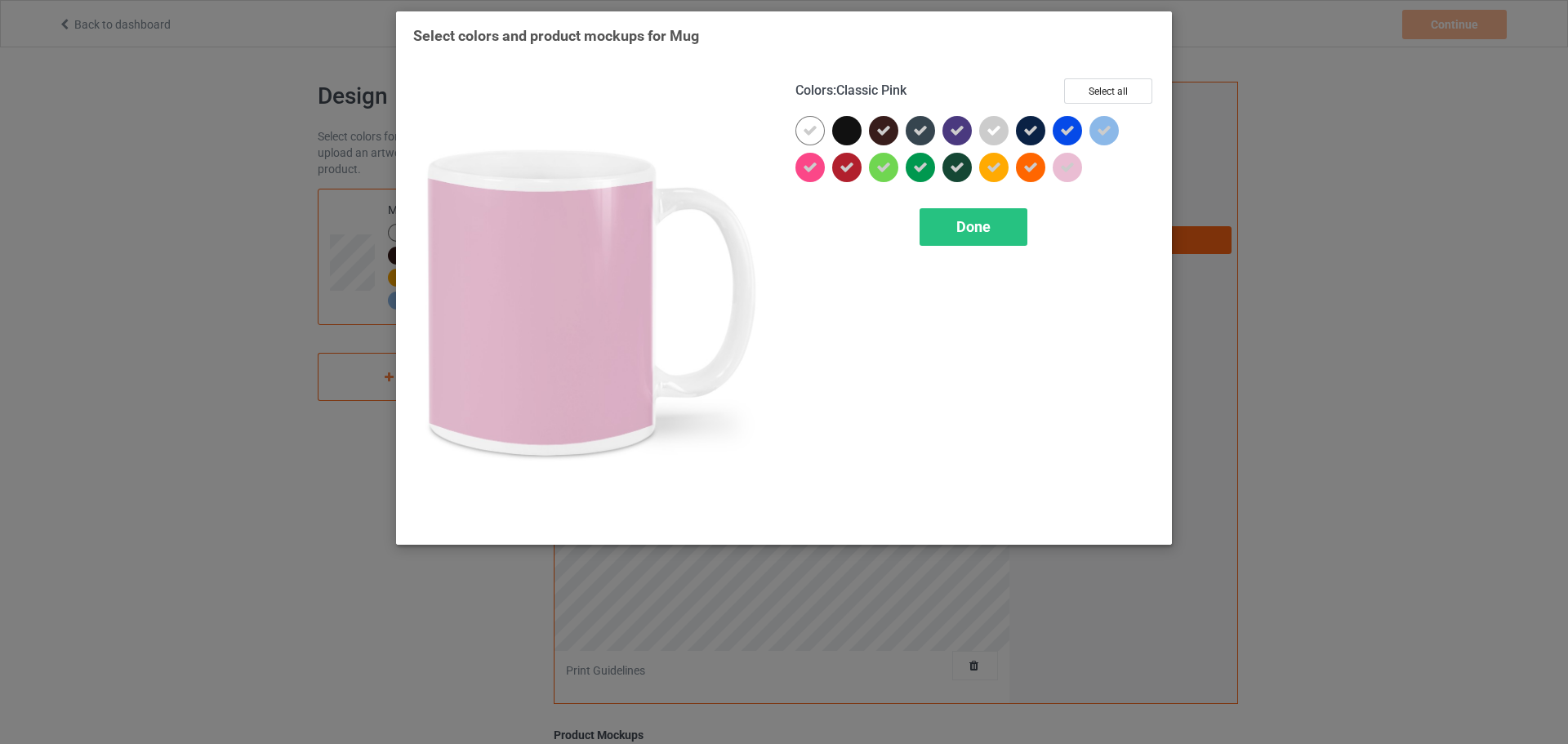
click at [1068, 172] on icon at bounding box center [1067, 167] width 14 height 14
click at [1057, 183] on div at bounding box center [1071, 170] width 36 height 36
click at [1069, 172] on icon at bounding box center [1067, 167] width 14 height 14
click at [1011, 224] on div "Done" at bounding box center [973, 226] width 108 height 37
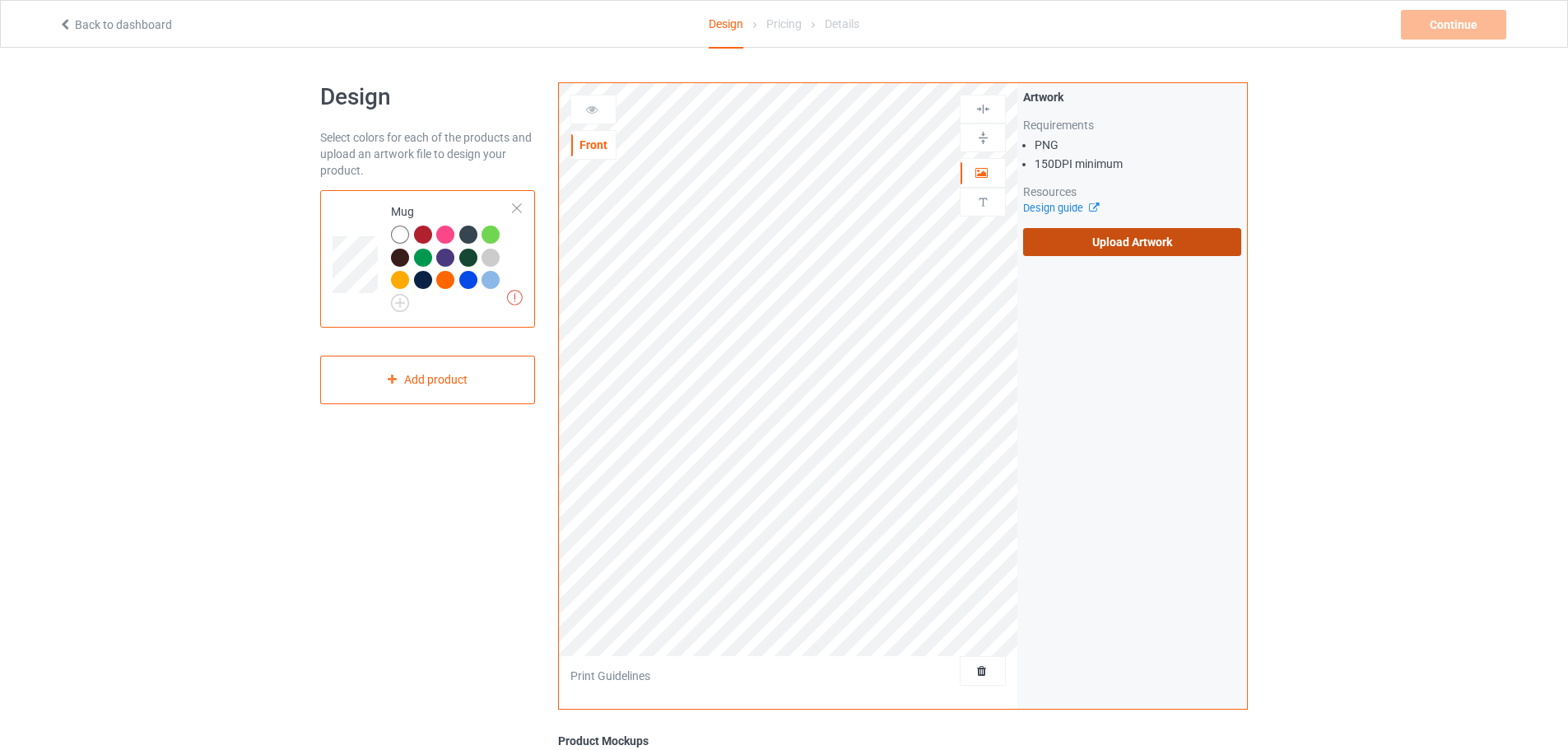
click at [1065, 248] on label "Upload Artwork" at bounding box center [1133, 241] width 218 height 28
click at [0, 0] on input "Upload Artwork" at bounding box center [0, 0] width 0 height 0
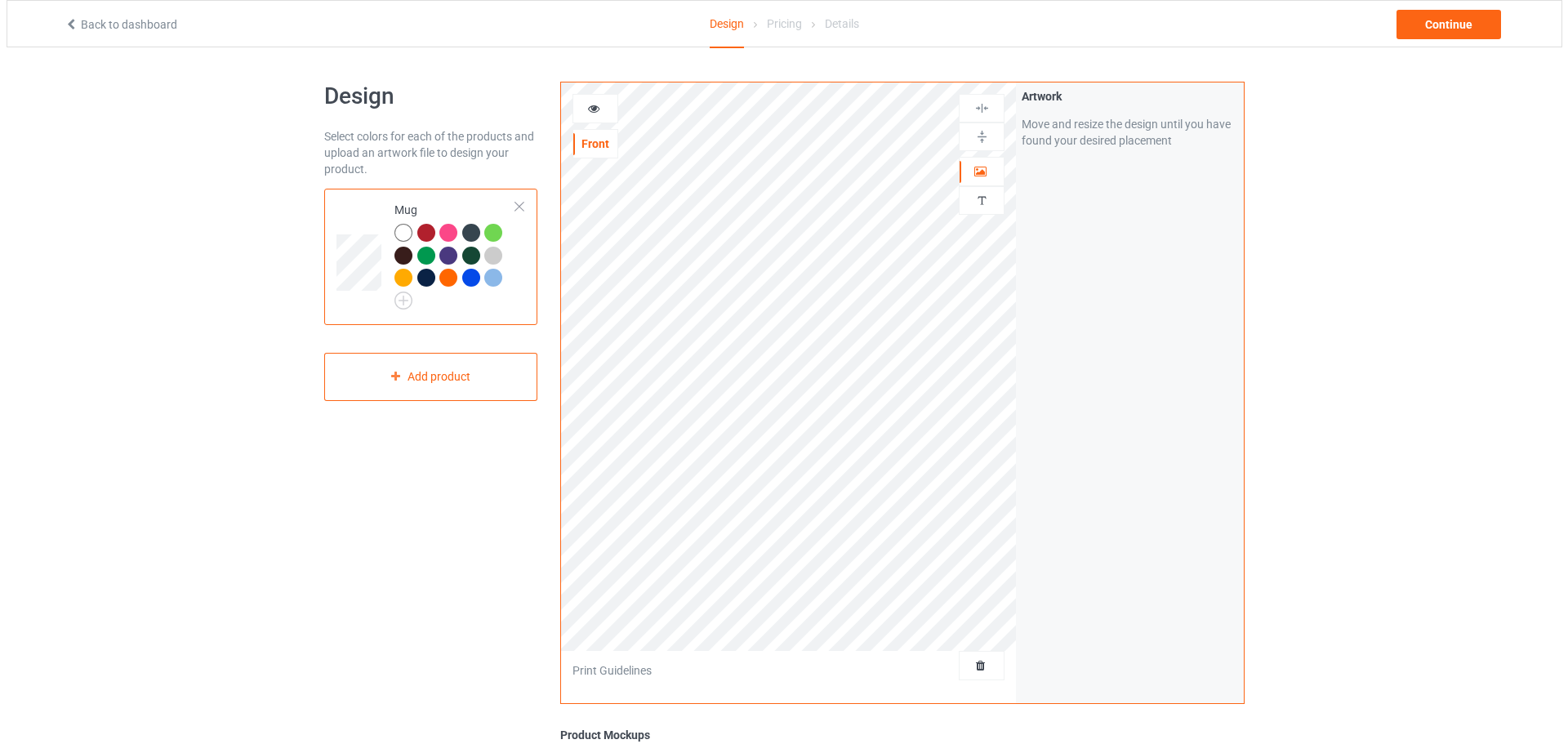
scroll to position [314, 0]
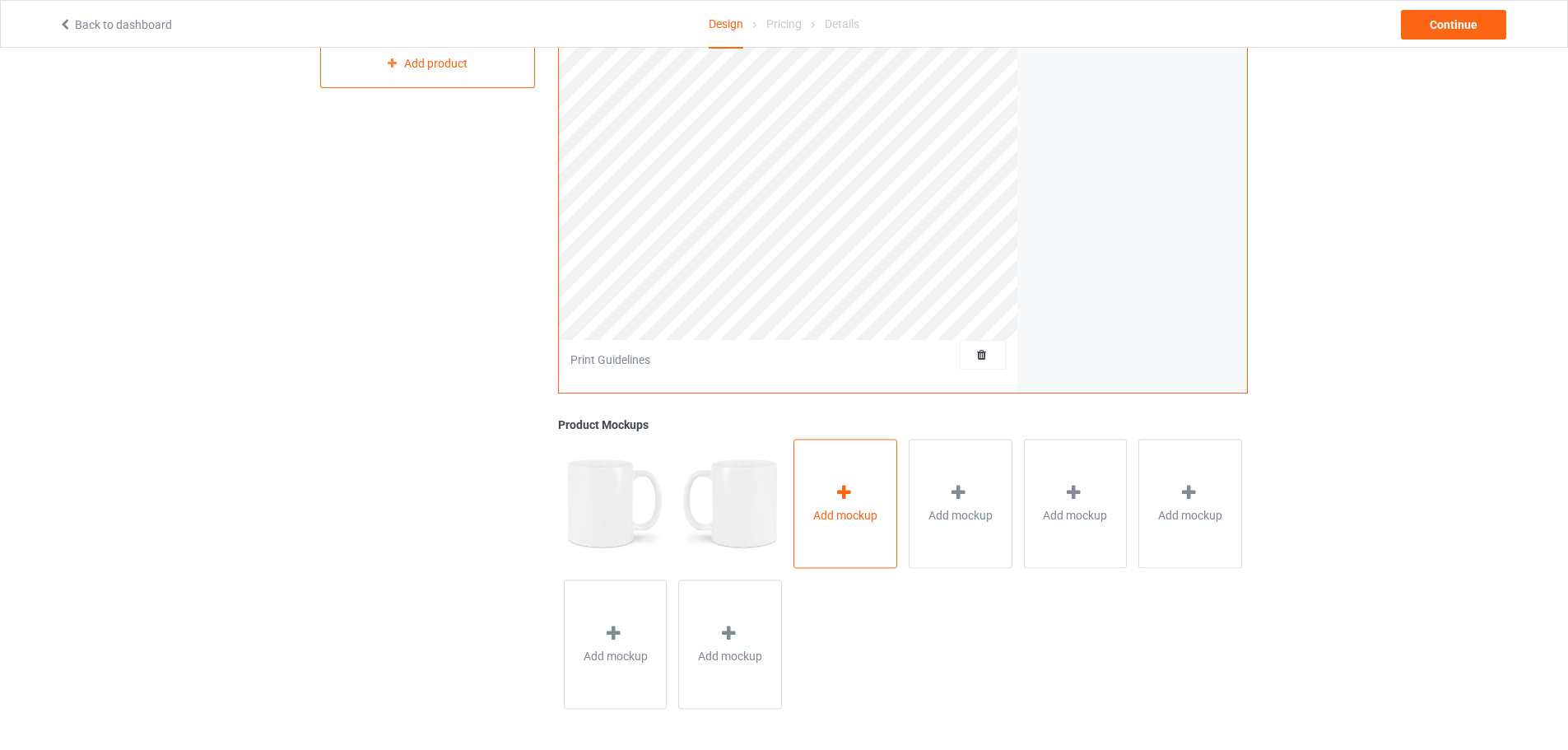
click at [884, 505] on div "Add mockup" at bounding box center [845, 503] width 103 height 129
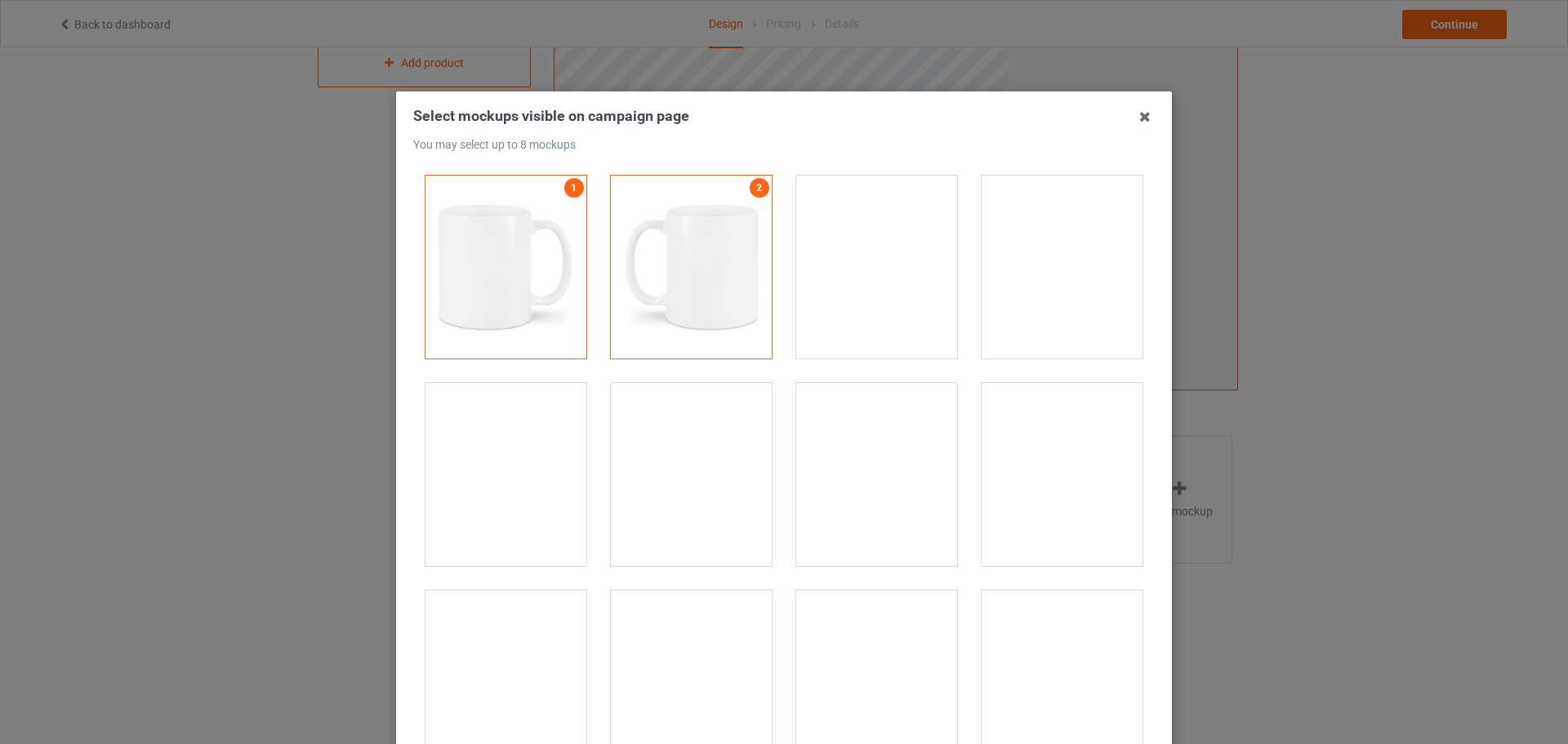
click at [1036, 279] on div at bounding box center [1062, 266] width 161 height 183
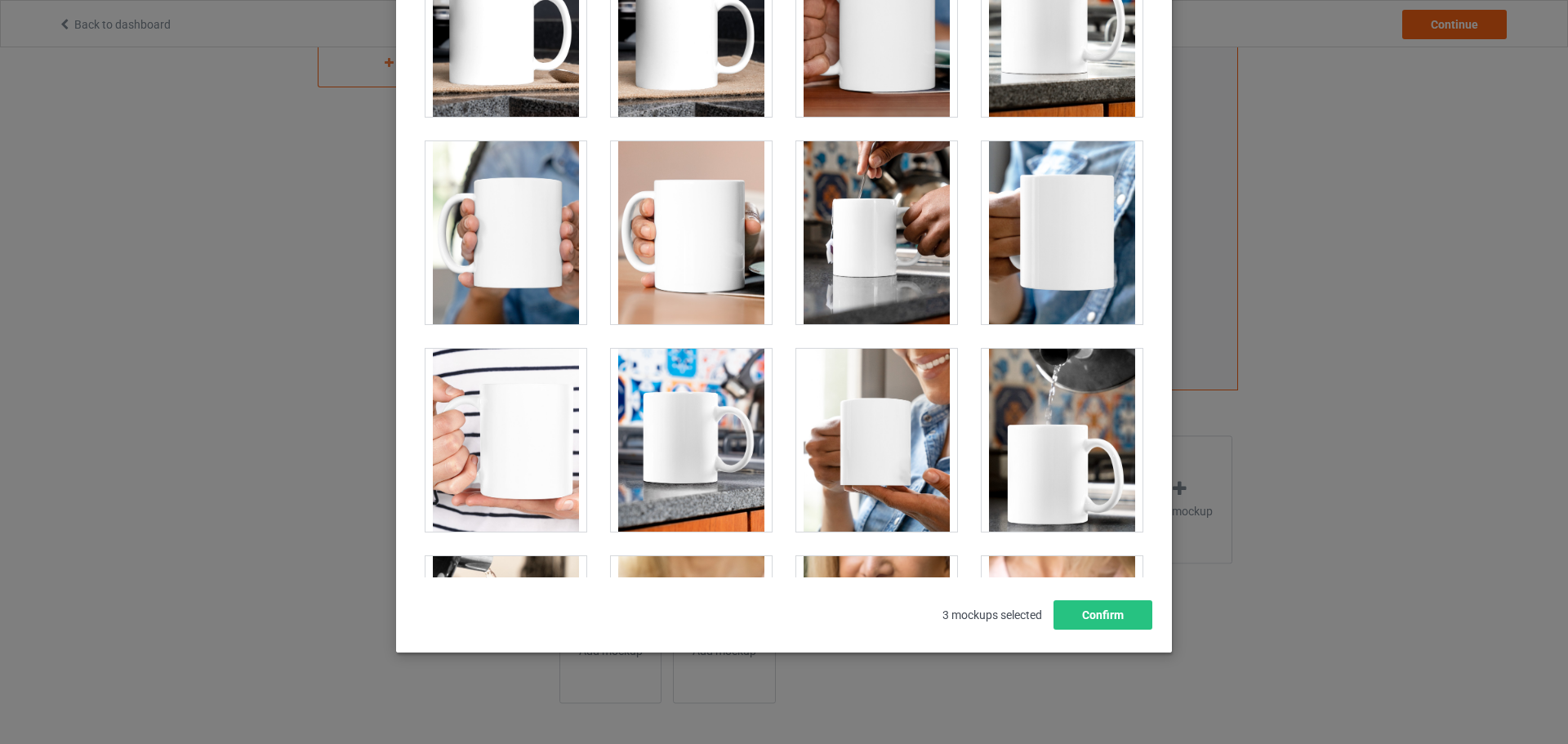
scroll to position [2964, 0]
click at [698, 254] on div at bounding box center [692, 233] width 161 height 183
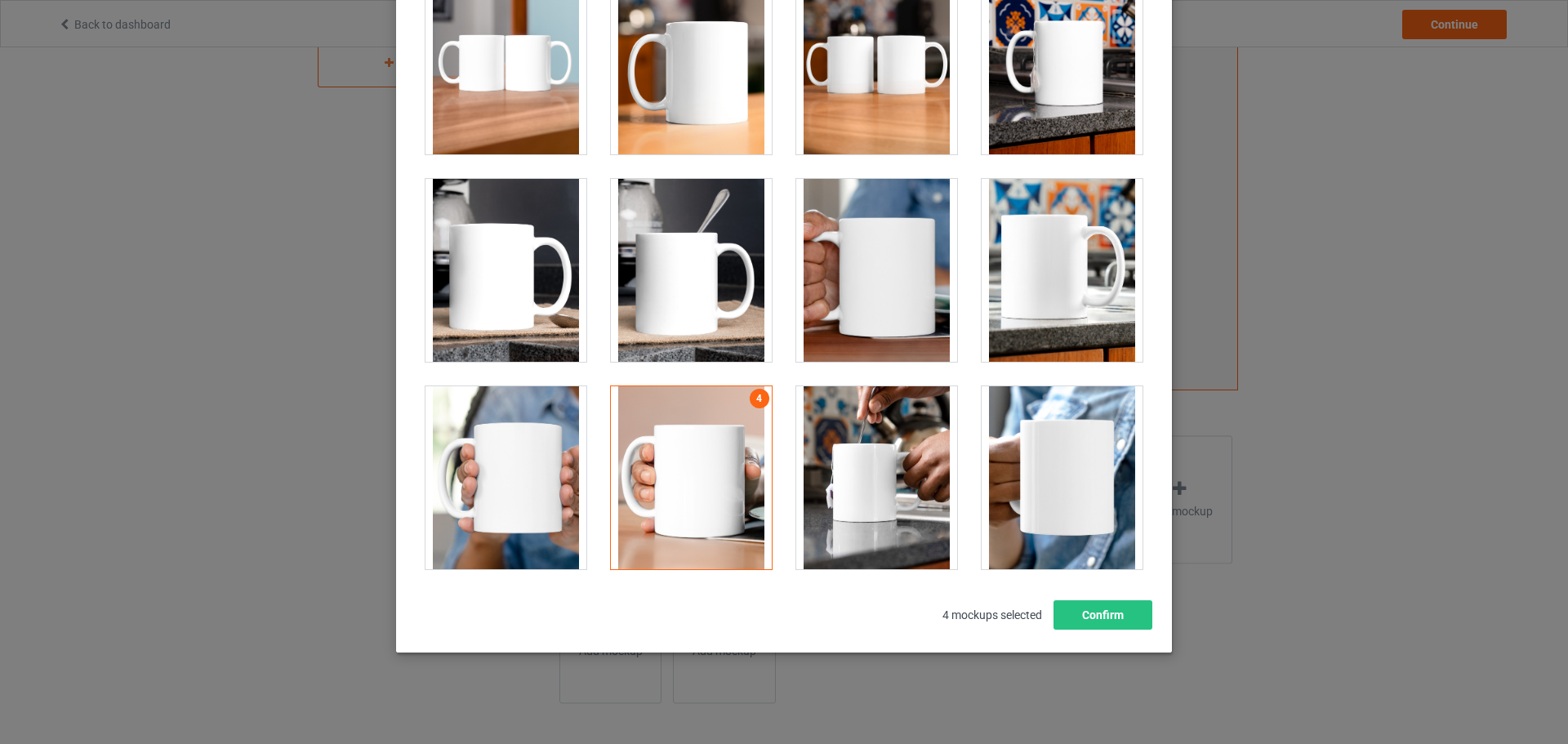
scroll to position [2718, 0]
click at [885, 263] on div at bounding box center [876, 271] width 161 height 183
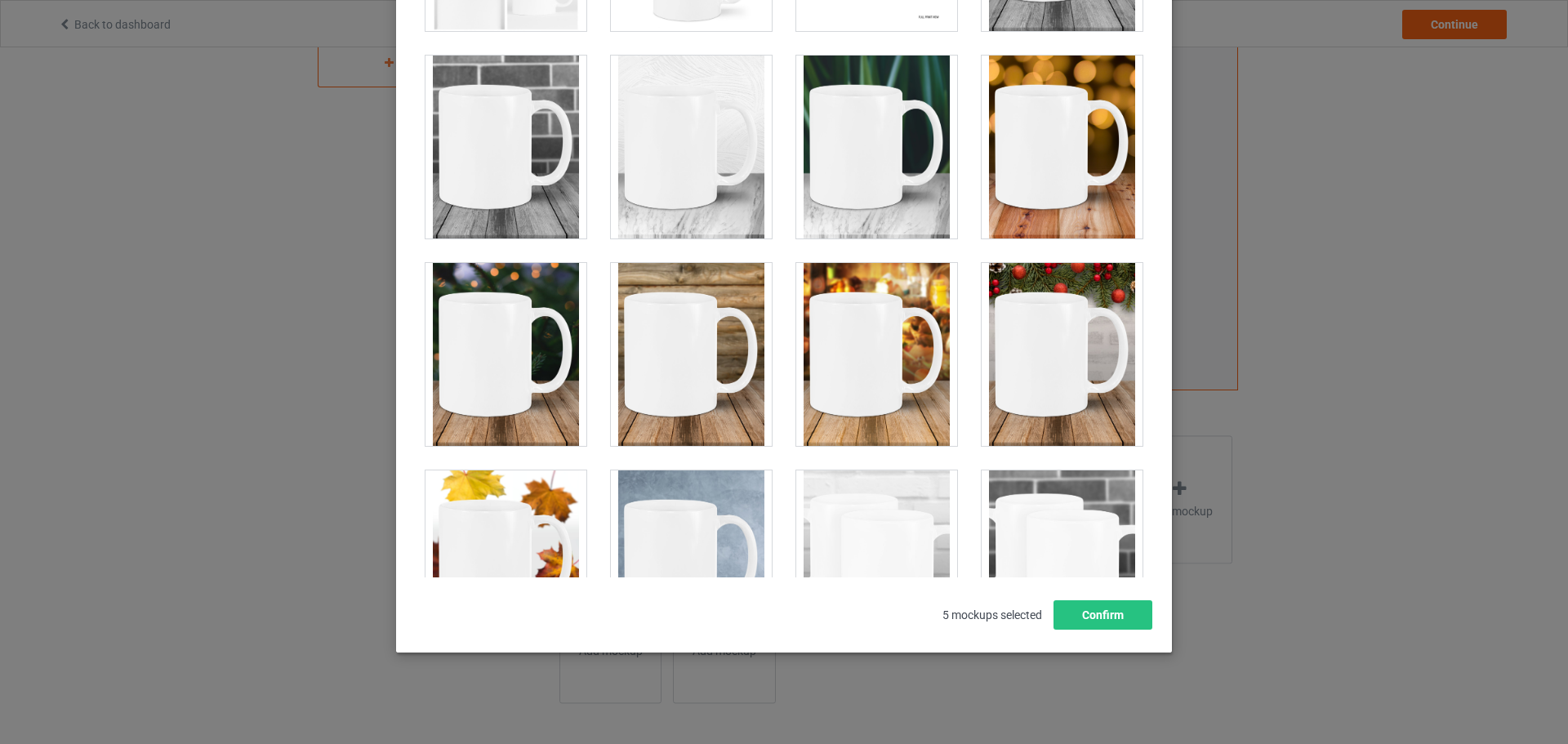
scroll to position [269, 0]
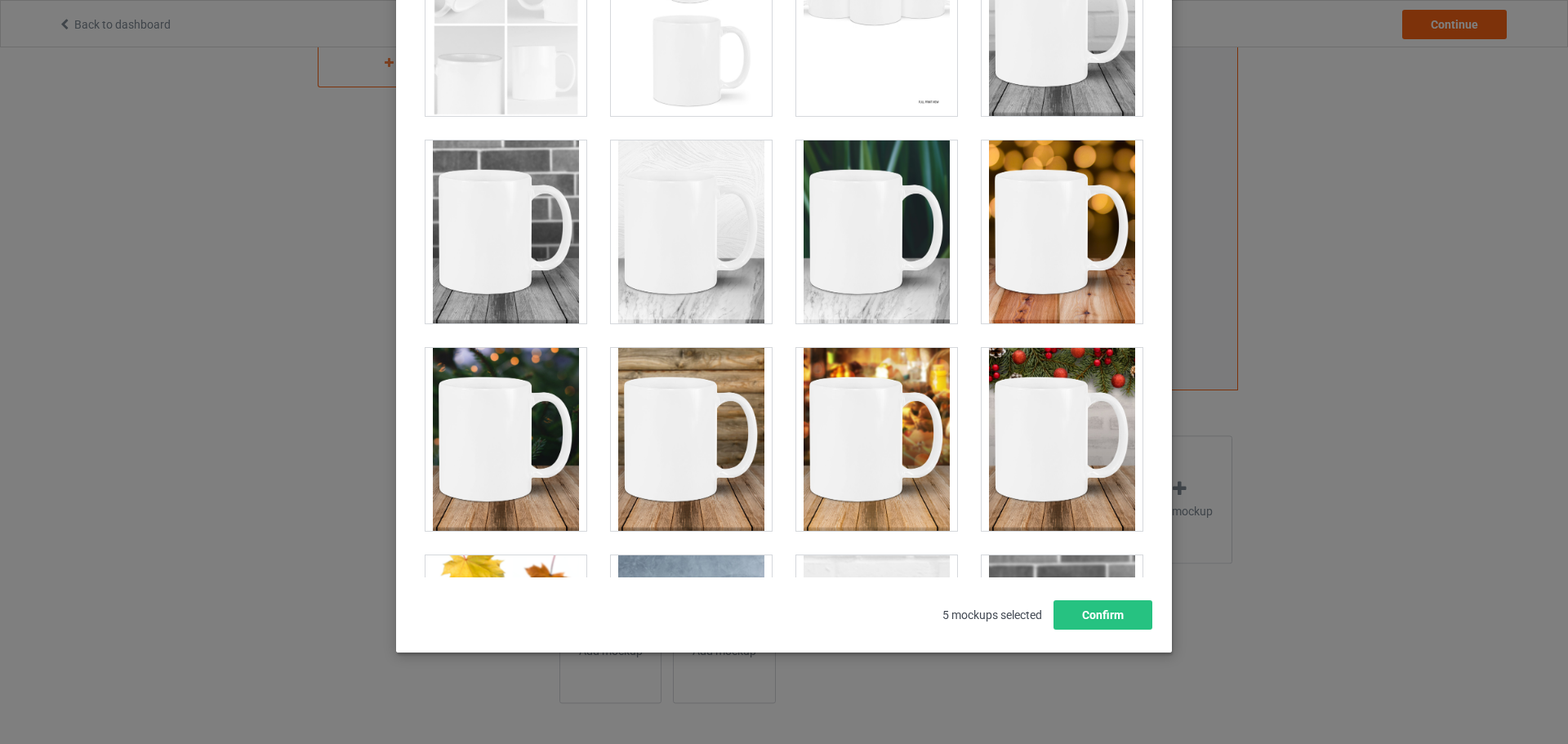
click at [824, 257] on div at bounding box center [876, 232] width 161 height 183
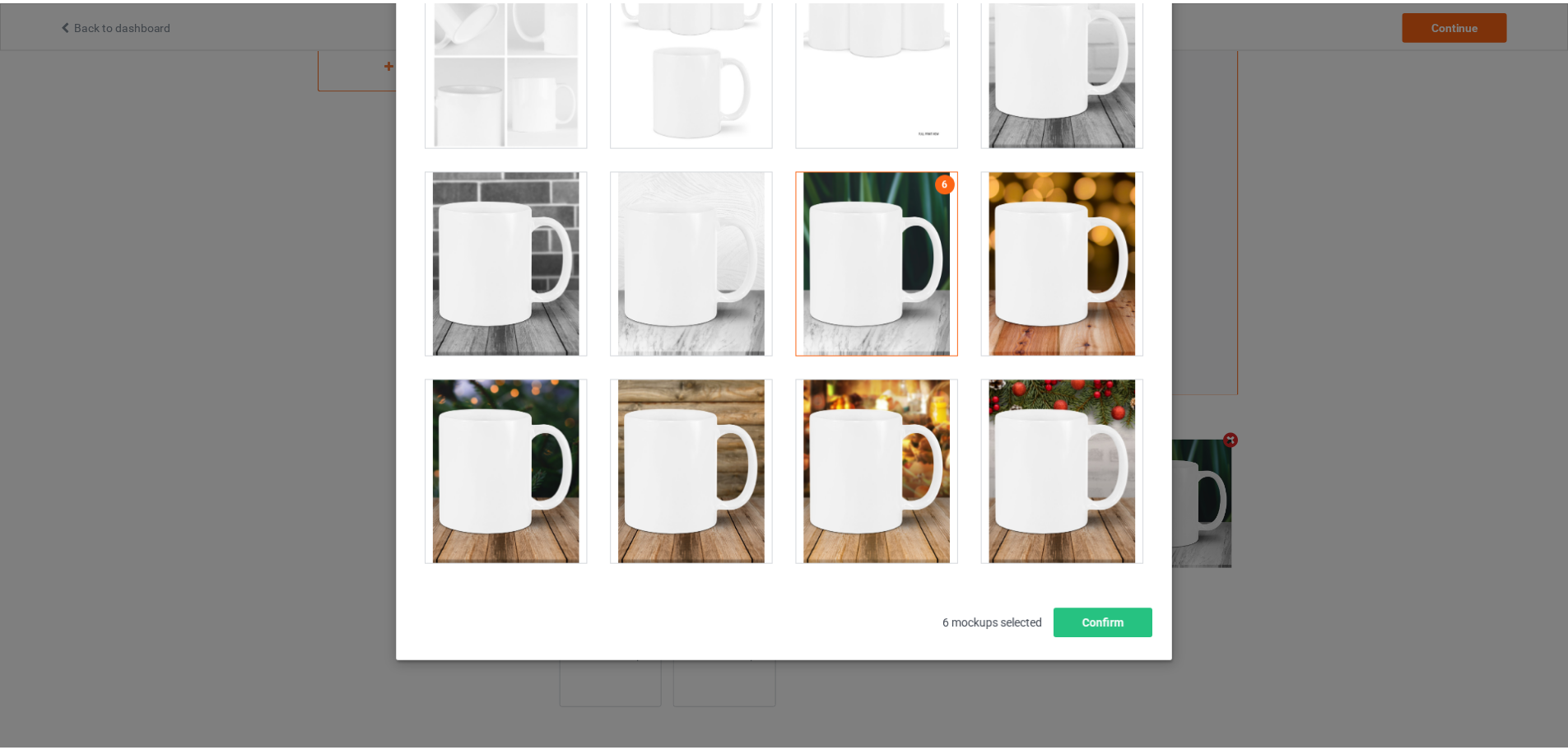
scroll to position [181, 0]
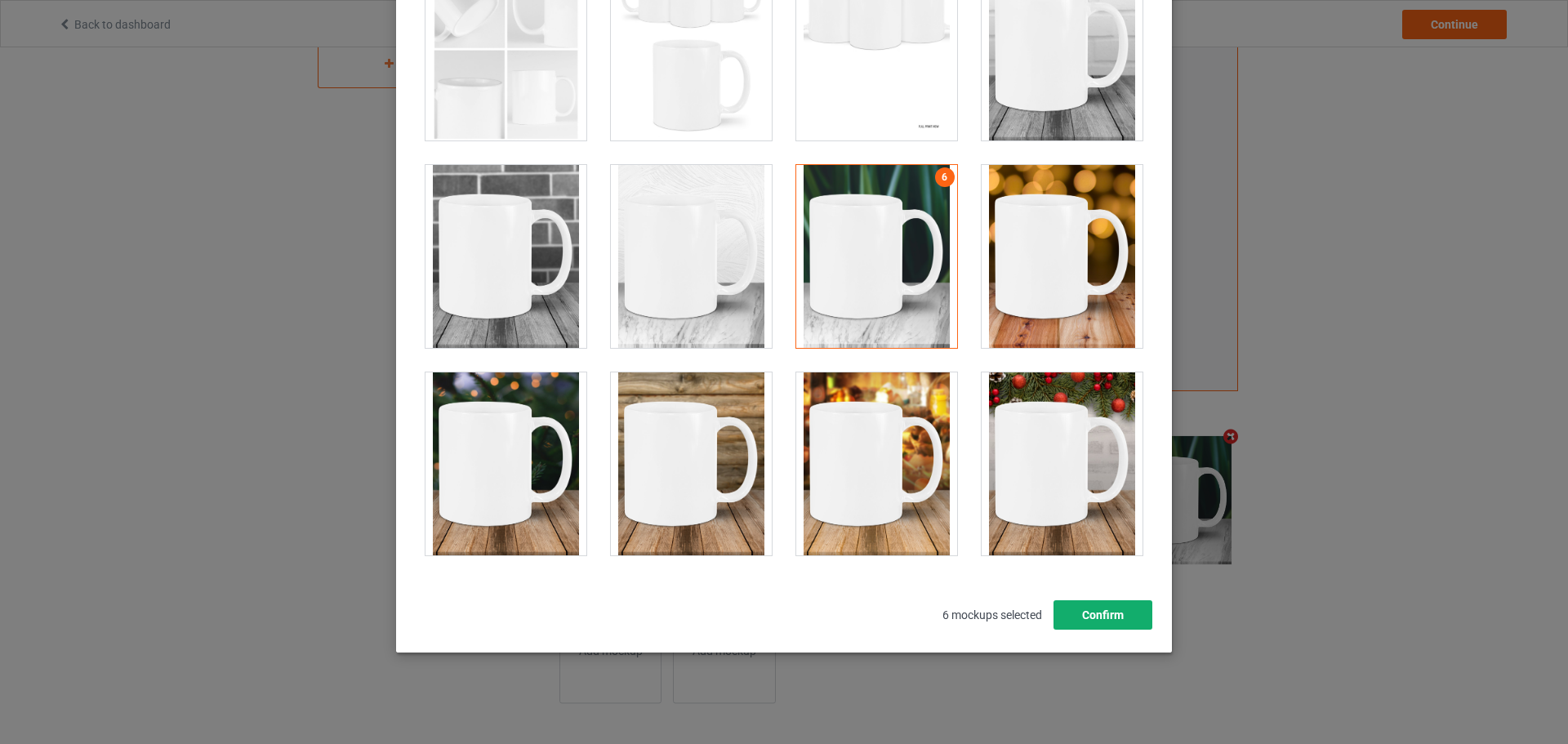
click at [1121, 612] on button "Confirm" at bounding box center [1102, 615] width 99 height 30
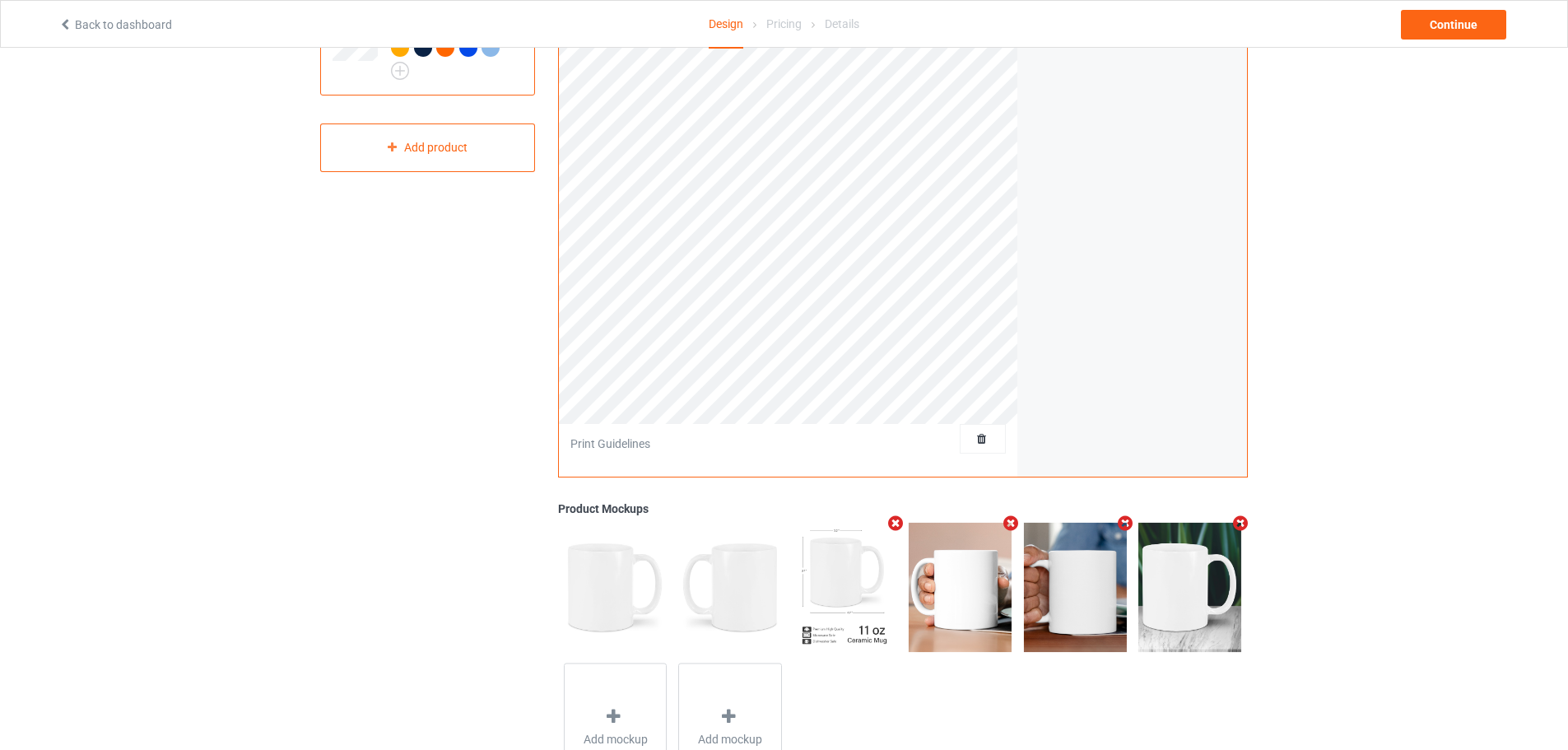
scroll to position [69, 0]
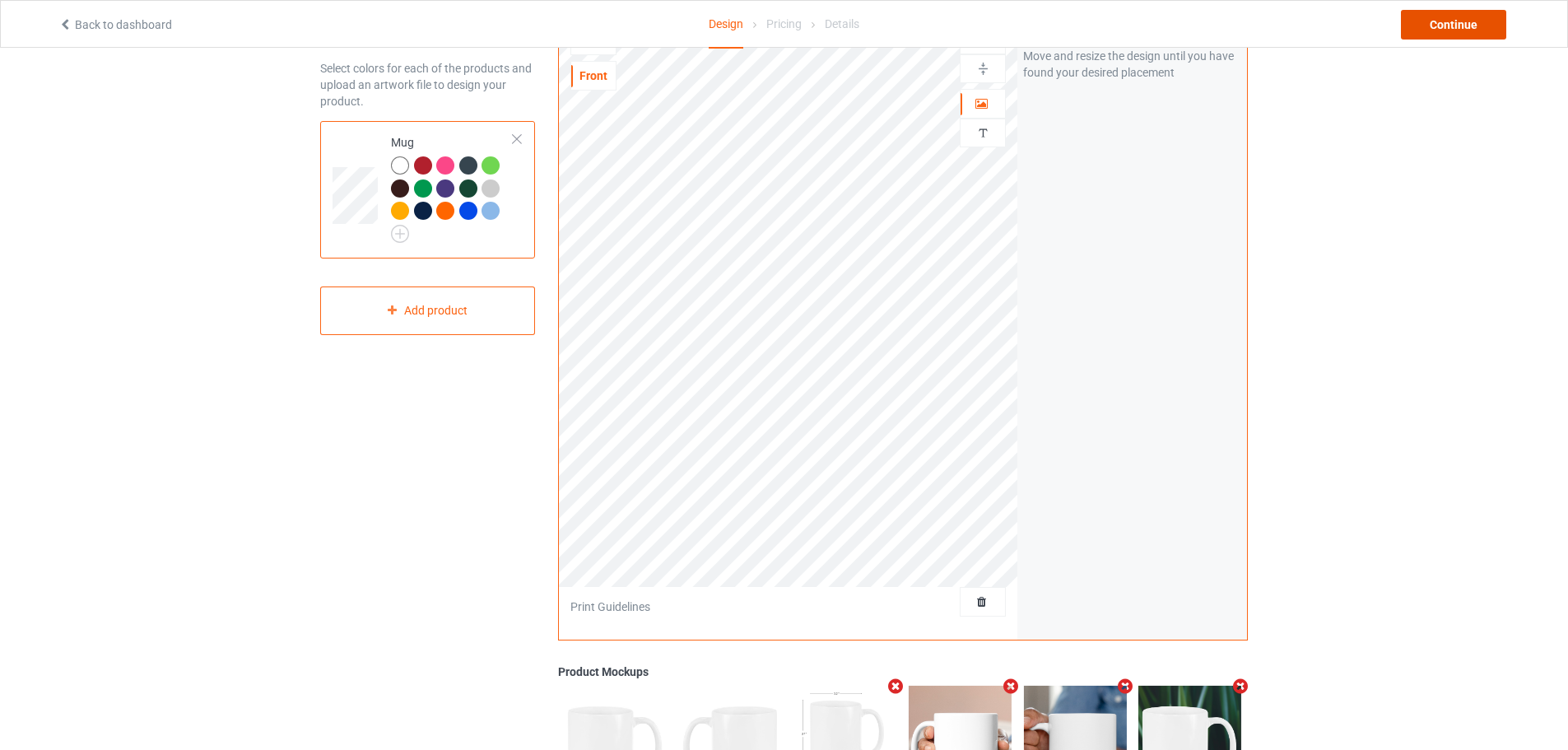
click at [1454, 27] on div "Continue" at bounding box center [1453, 24] width 105 height 30
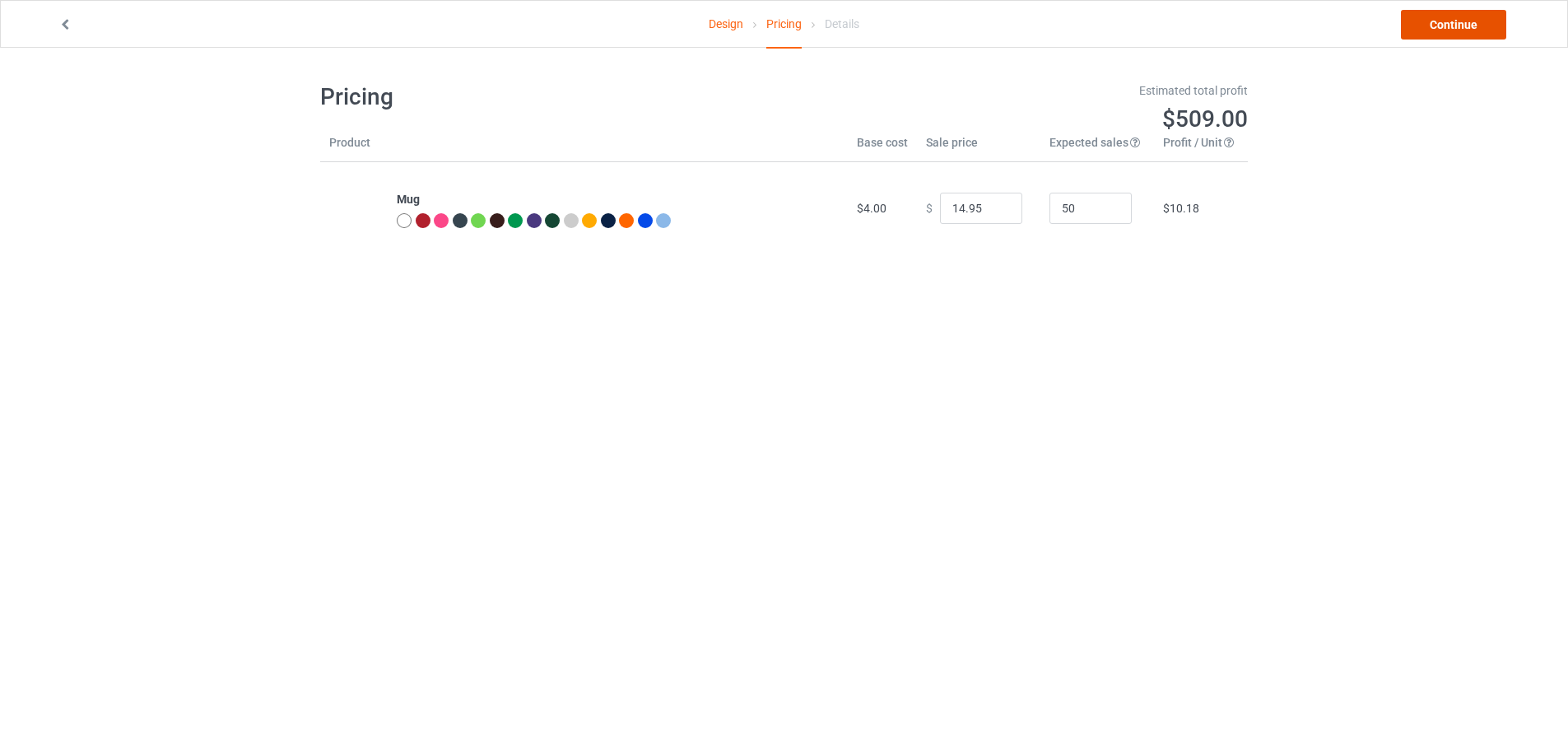
click at [1448, 24] on link "Continue" at bounding box center [1453, 24] width 105 height 30
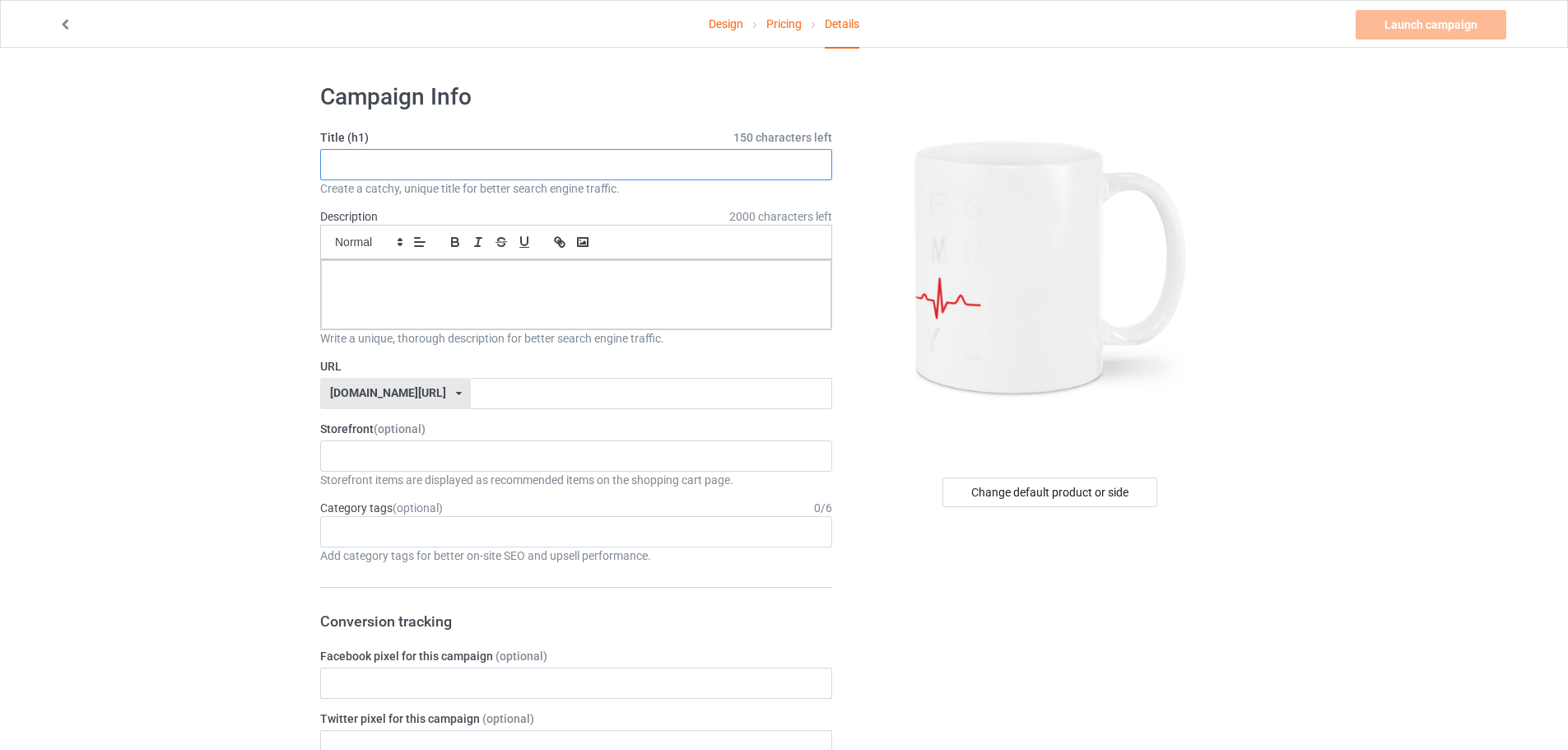
click at [382, 169] on input "text" at bounding box center [576, 164] width 512 height 31
type input "[MEDICAL_DATA] mug"
click at [487, 297] on div at bounding box center [575, 294] width 511 height 69
drag, startPoint x: 415, startPoint y: 173, endPoint x: 286, endPoint y: 161, distance: 129.6
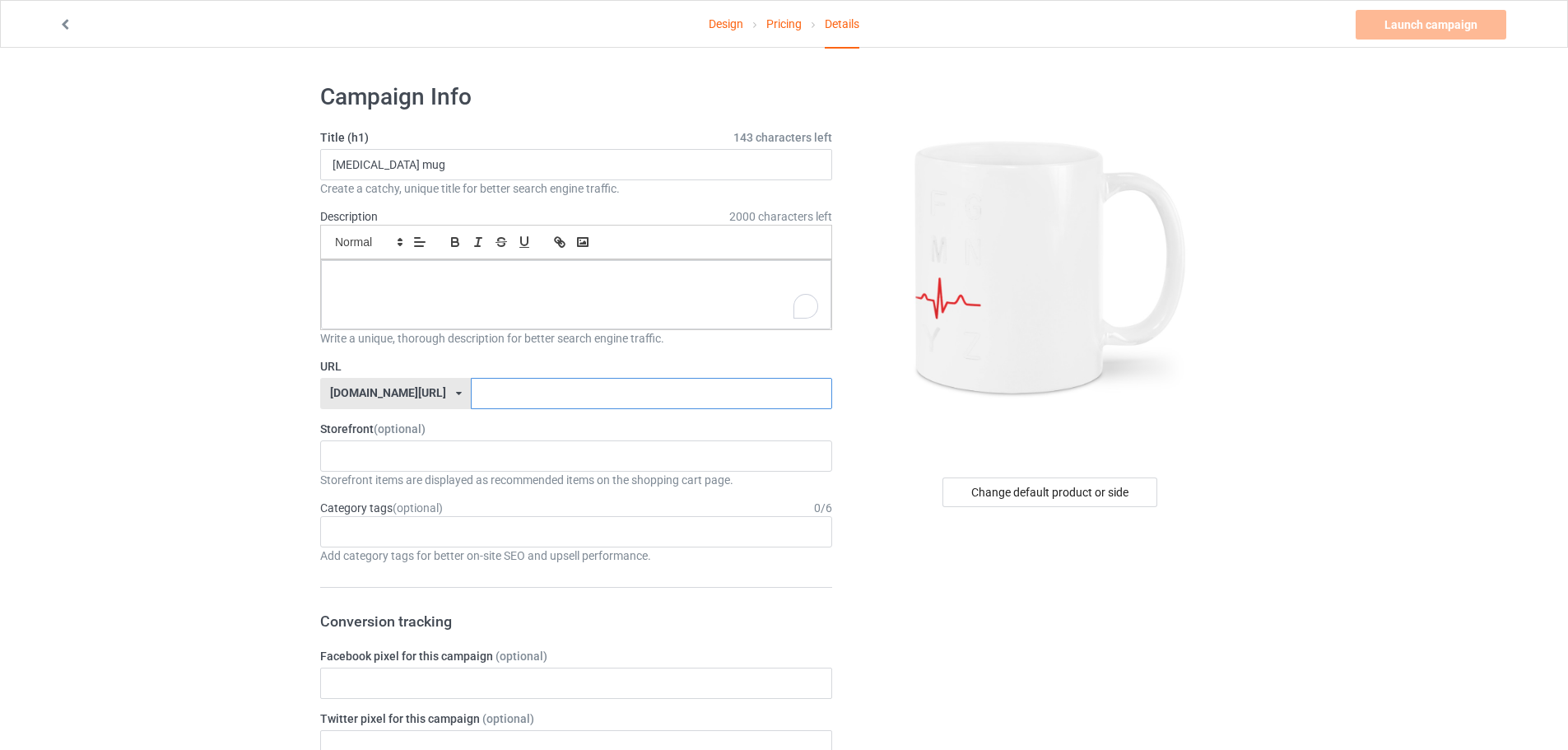
click at [578, 397] on input "text" at bounding box center [651, 393] width 360 height 31
paste input "[MEDICAL_DATA] mug"
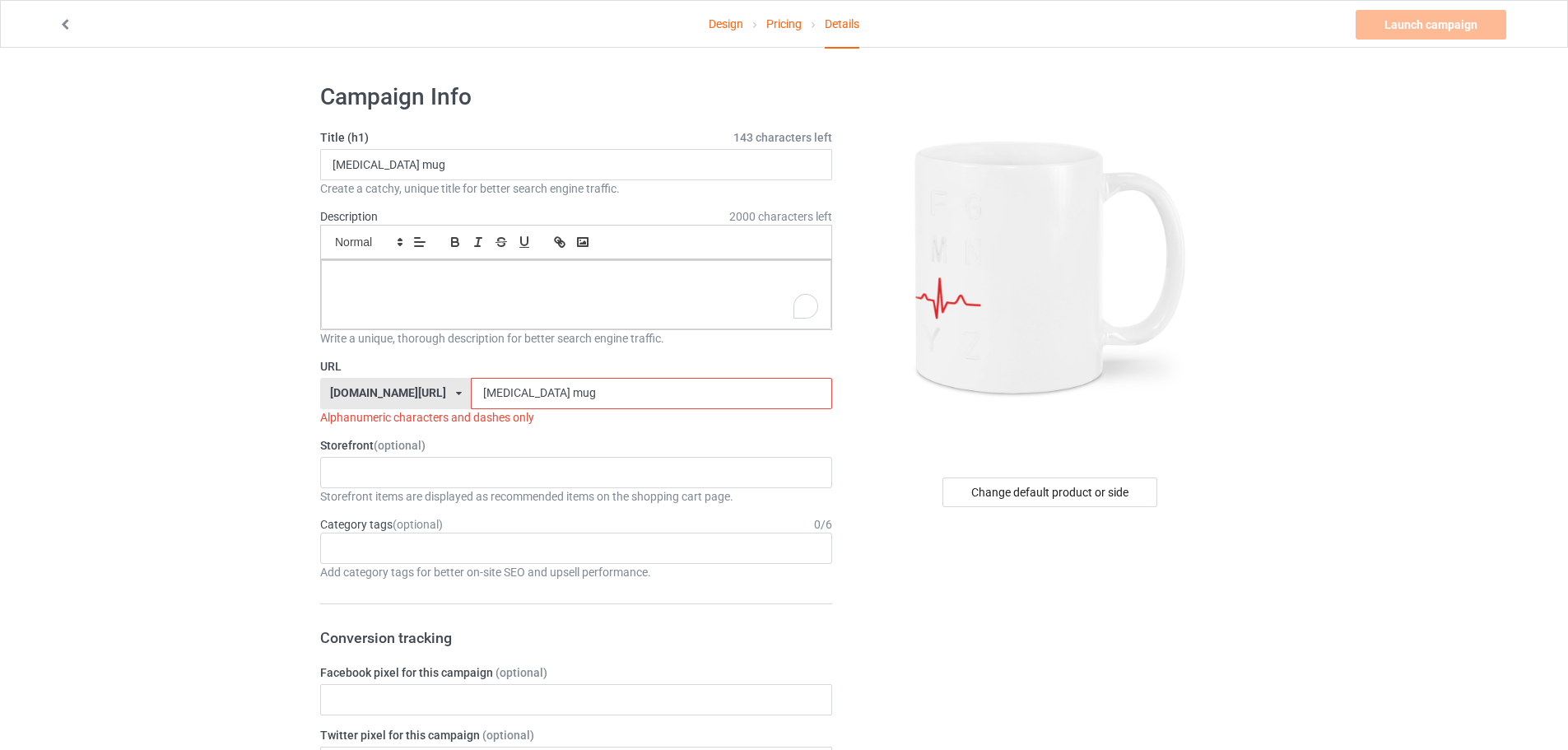
click at [512, 394] on input "[MEDICAL_DATA] mug" at bounding box center [651, 393] width 360 height 31
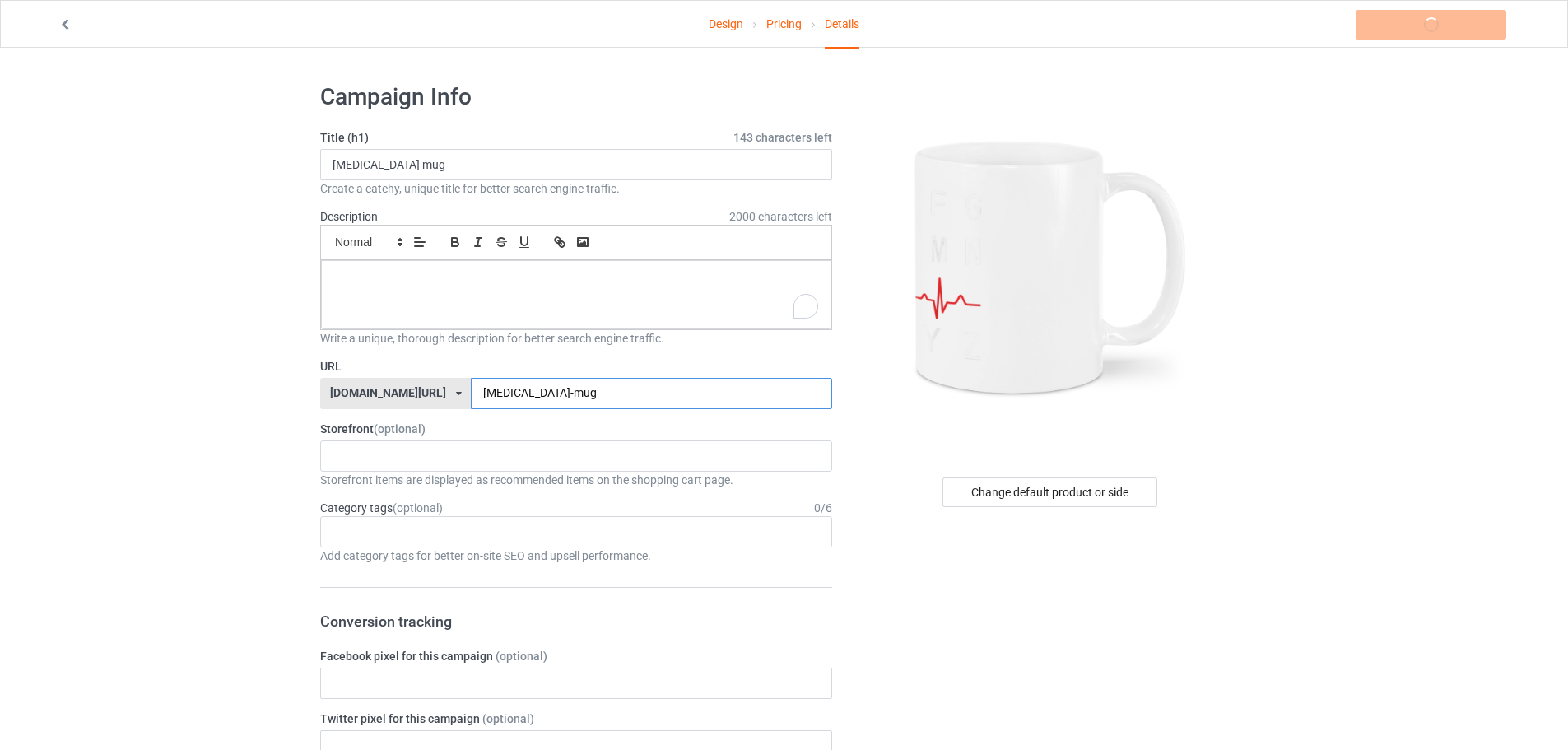
type input "[MEDICAL_DATA]-mug"
click at [602, 367] on label "URL" at bounding box center [576, 366] width 512 height 16
click at [539, 296] on div "To enrich screen reader interactions, please activate Accessibility in Grammarl…" at bounding box center [575, 294] width 511 height 69
drag, startPoint x: 442, startPoint y: 168, endPoint x: 103, endPoint y: 174, distance: 339.1
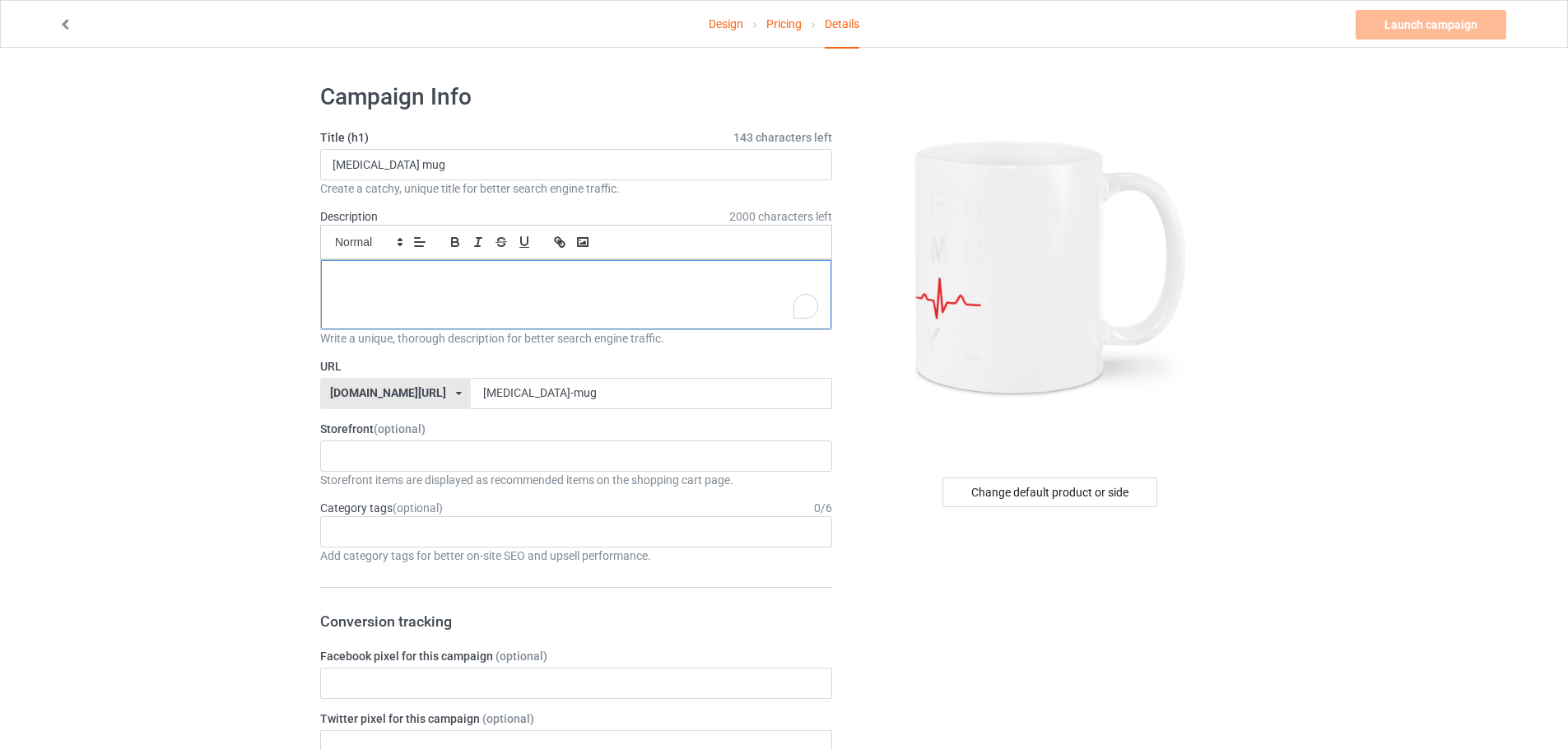
click at [543, 314] on div "To enrich screen reader interactions, please activate Accessibility in Grammarl…" at bounding box center [575, 294] width 511 height 69
click at [1409, 31] on link "Launch campaign" at bounding box center [1431, 24] width 151 height 30
